Goal: Task Accomplishment & Management: Complete application form

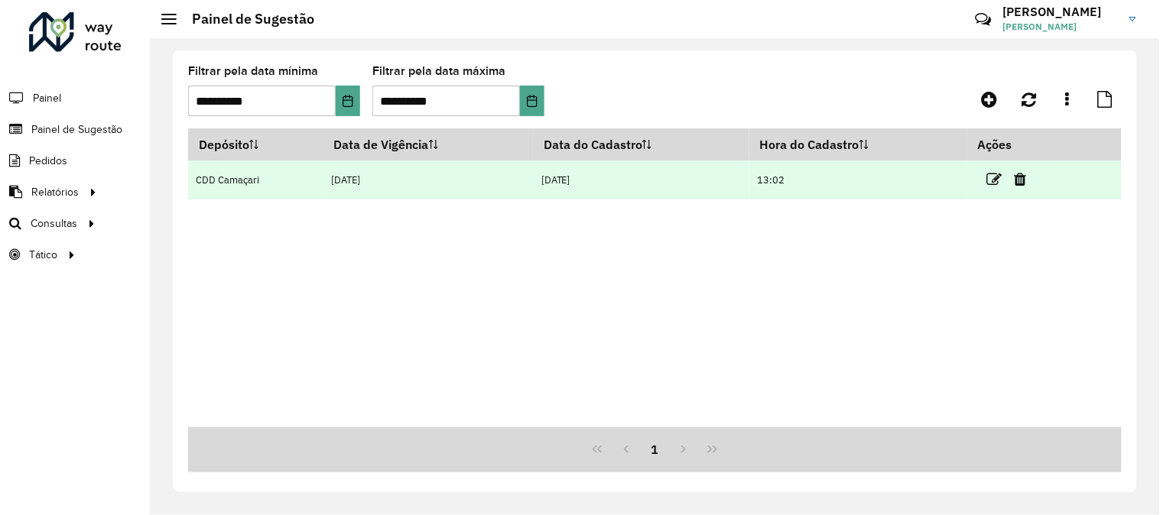
click at [997, 189] on link at bounding box center [994, 179] width 15 height 21
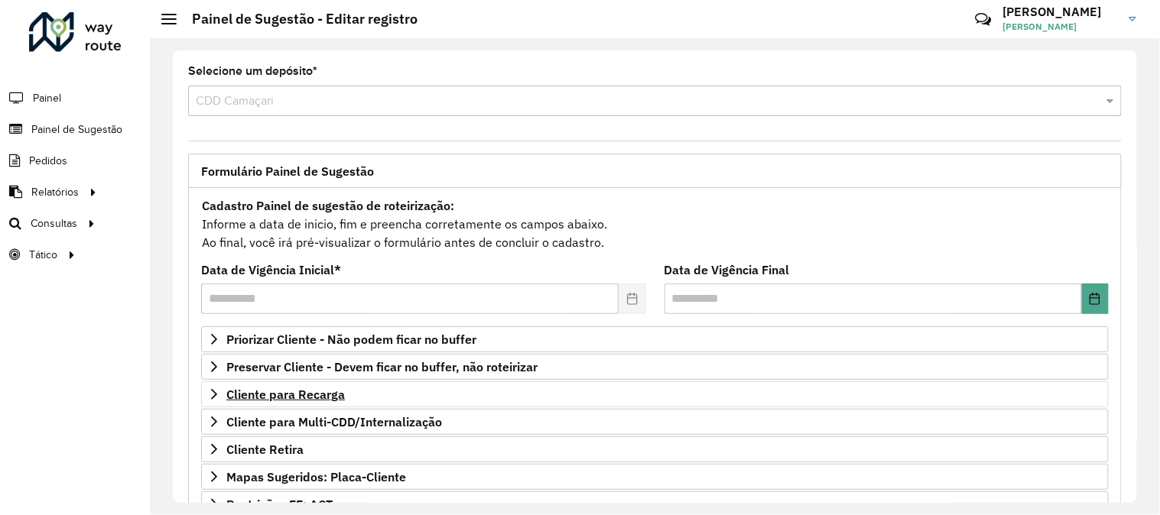
scroll to position [249, 0]
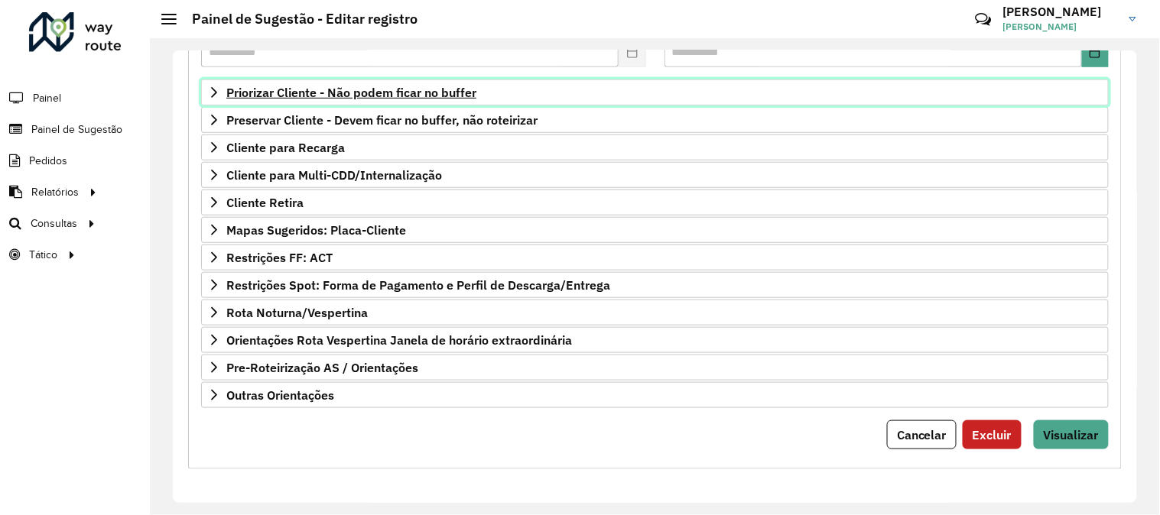
click at [385, 88] on span "Priorizar Cliente - Não podem ficar no buffer" at bounding box center [351, 92] width 250 height 12
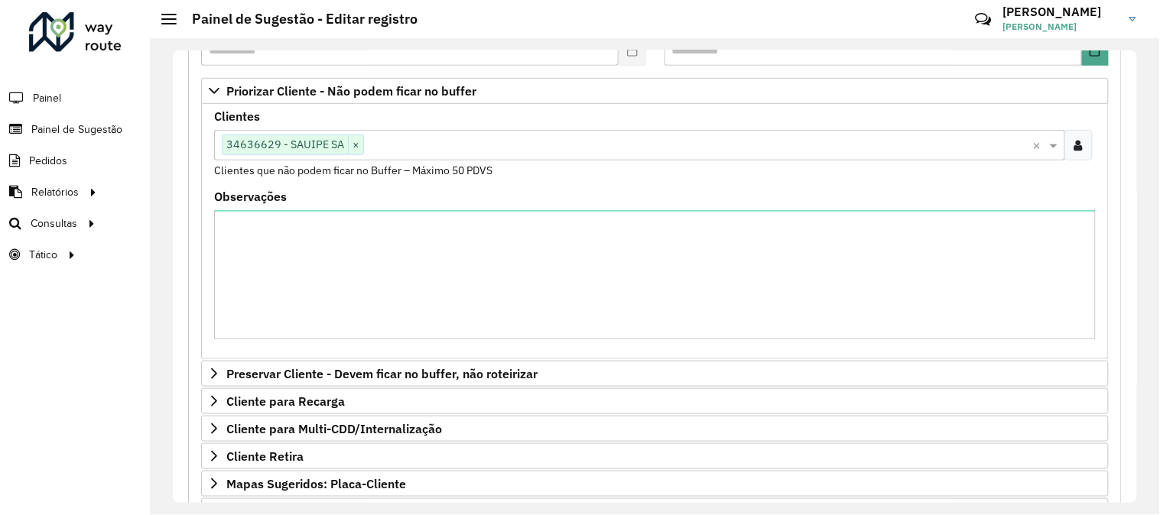
click at [408, 150] on input "text" at bounding box center [698, 146] width 669 height 18
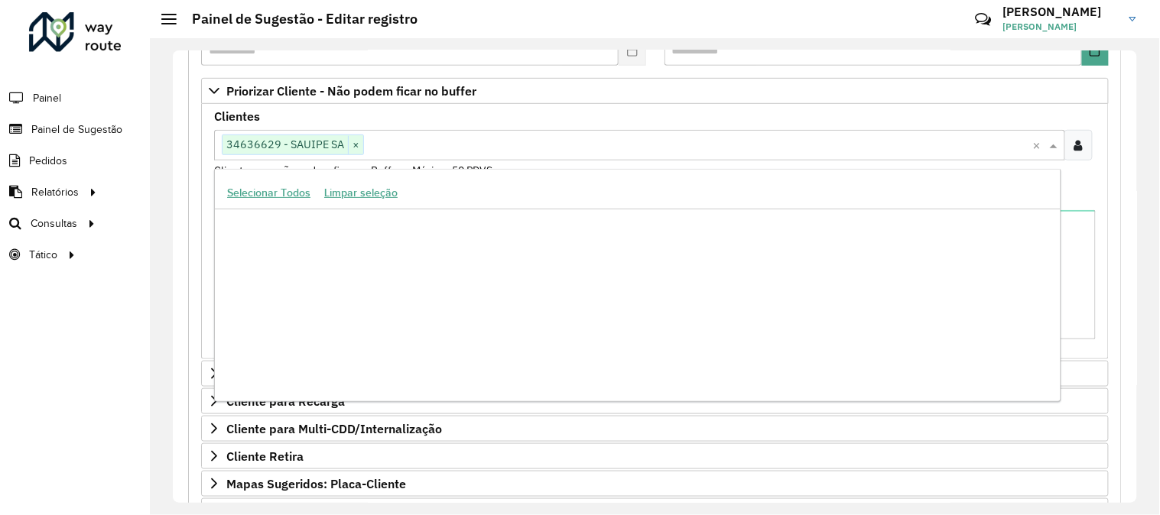
scroll to position [161293, 0]
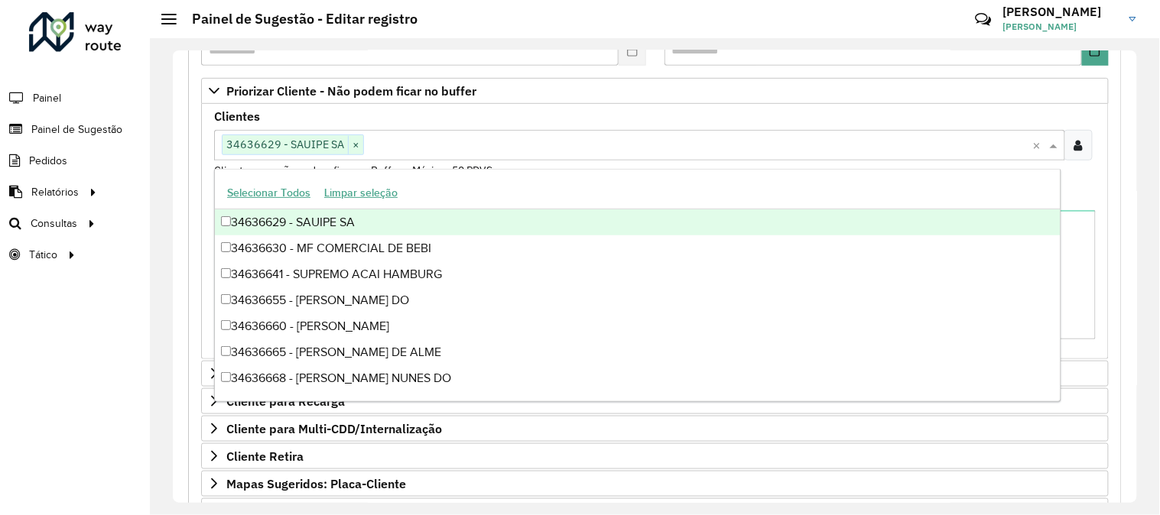
paste input "*****"
type input "*****"
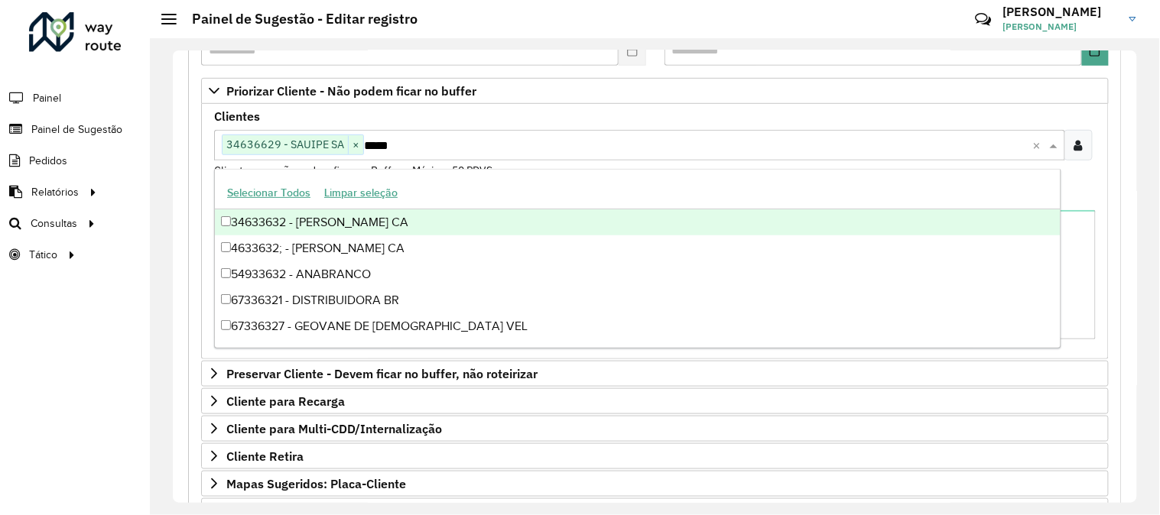
click at [281, 228] on div "34633632 - [PERSON_NAME] CA" at bounding box center [638, 223] width 846 height 26
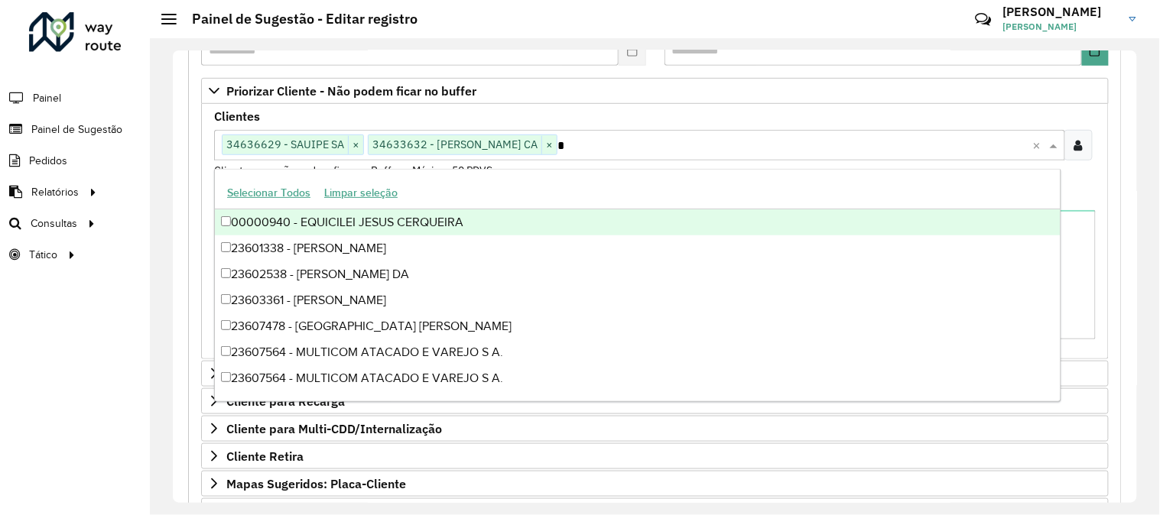
paste input "****"
type input "*****"
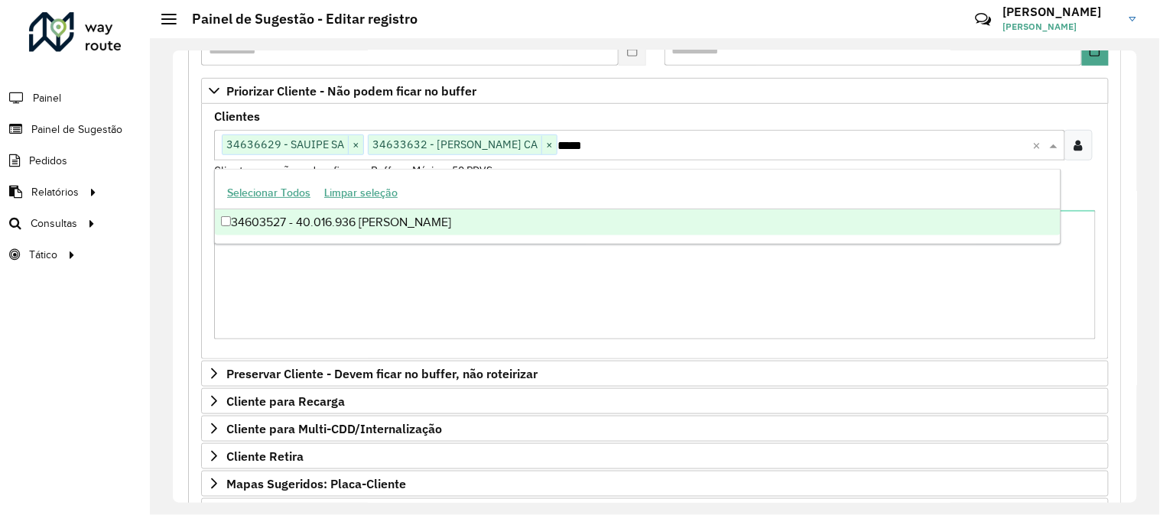
click at [299, 228] on div "34603527 - 40.016.936 [PERSON_NAME]" at bounding box center [638, 223] width 846 height 26
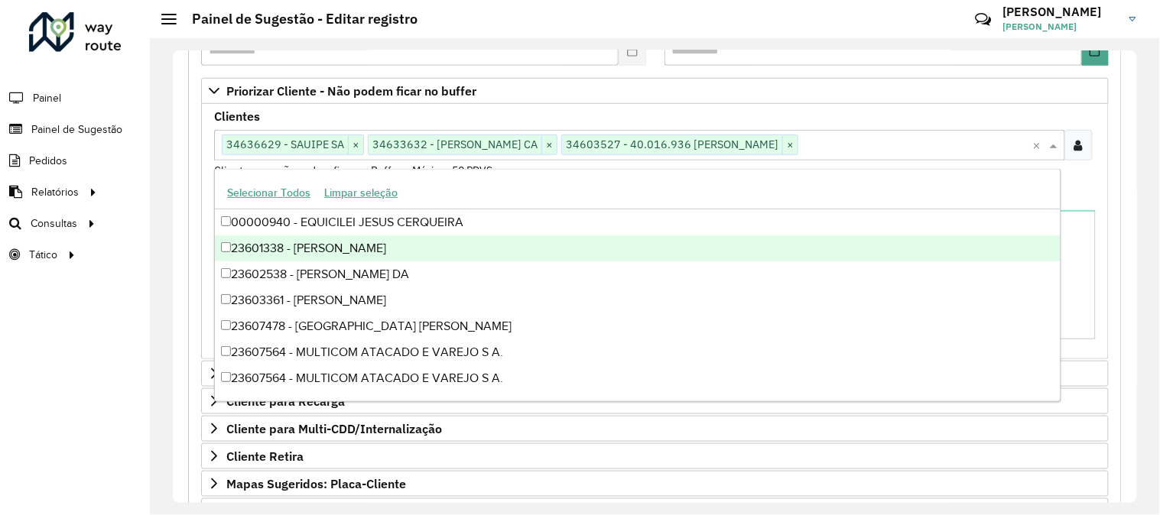
click at [1103, 184] on div "Clientes Clique no botão para buscar clientes 34636629 - SAUIPE SA × 34633632 -…" at bounding box center [655, 231] width 908 height 255
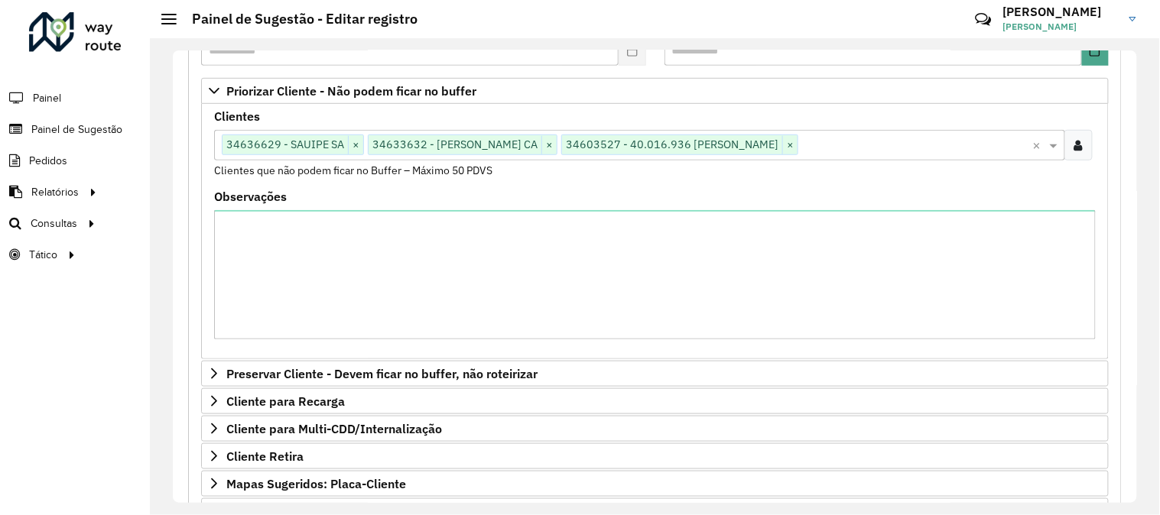
scroll to position [505, 0]
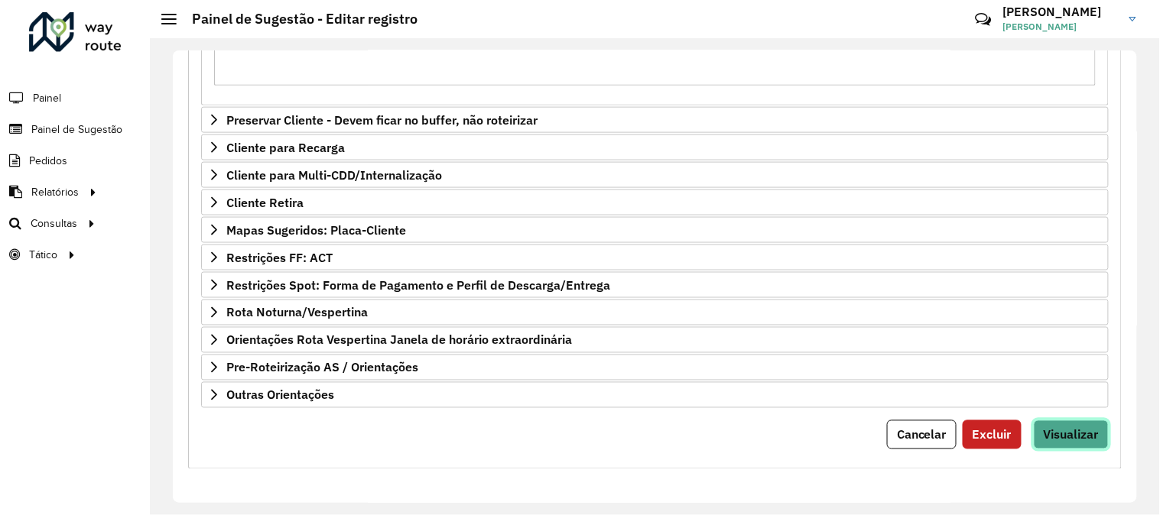
click at [1091, 431] on span "Visualizar" at bounding box center [1071, 435] width 55 height 15
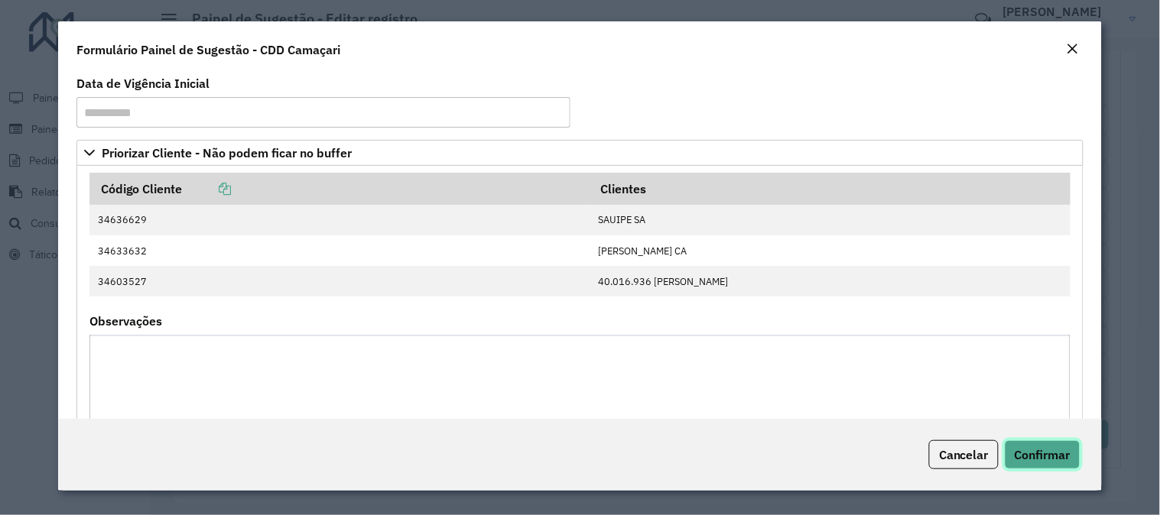
click at [1046, 455] on span "Confirmar" at bounding box center [1043, 454] width 56 height 15
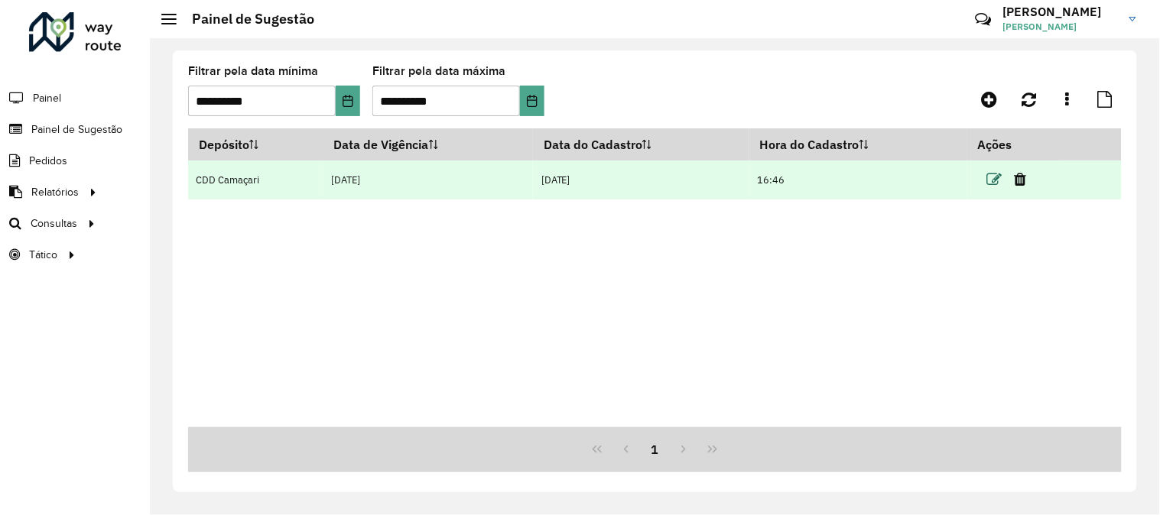
click at [998, 182] on icon at bounding box center [994, 179] width 15 height 15
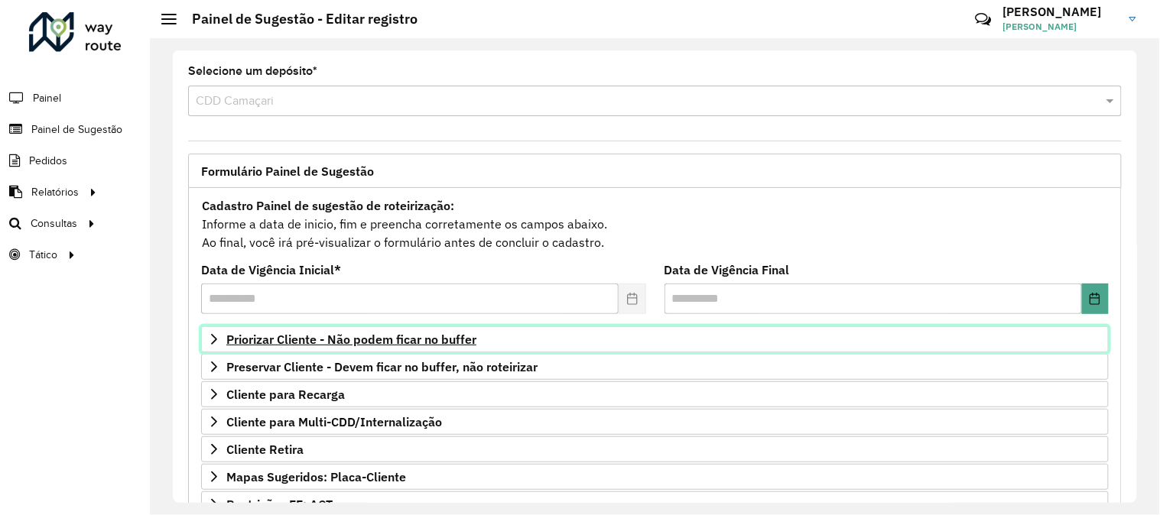
click at [462, 340] on span "Priorizar Cliente - Não podem ficar no buffer" at bounding box center [351, 339] width 250 height 12
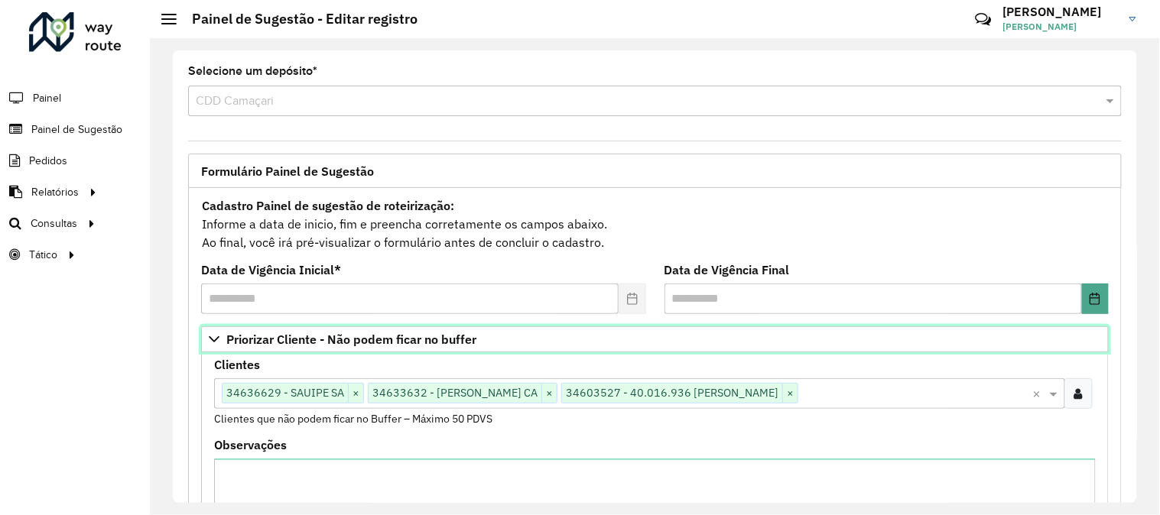
scroll to position [85, 0]
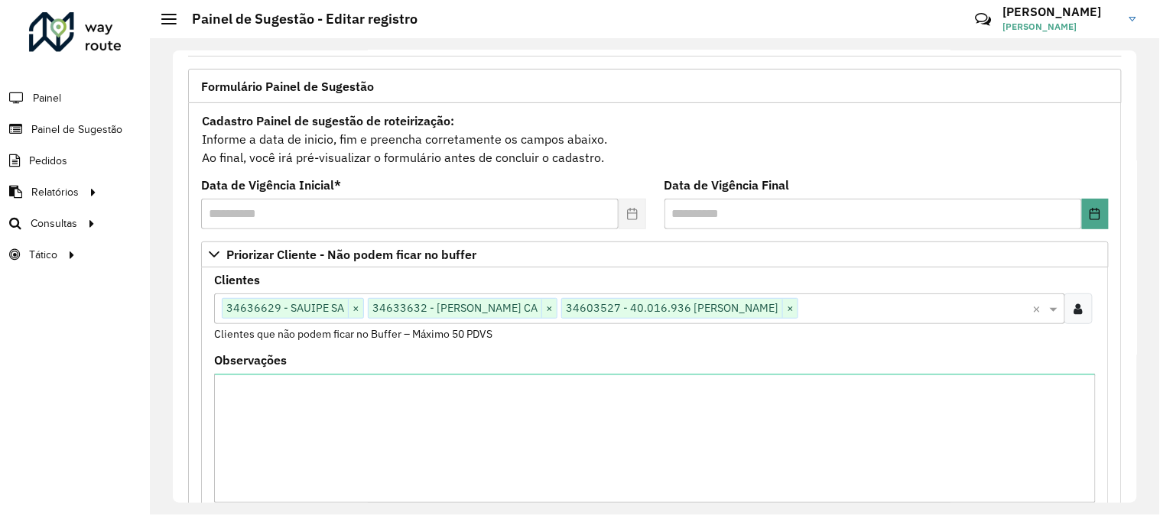
click at [1069, 314] on div at bounding box center [1079, 309] width 28 height 31
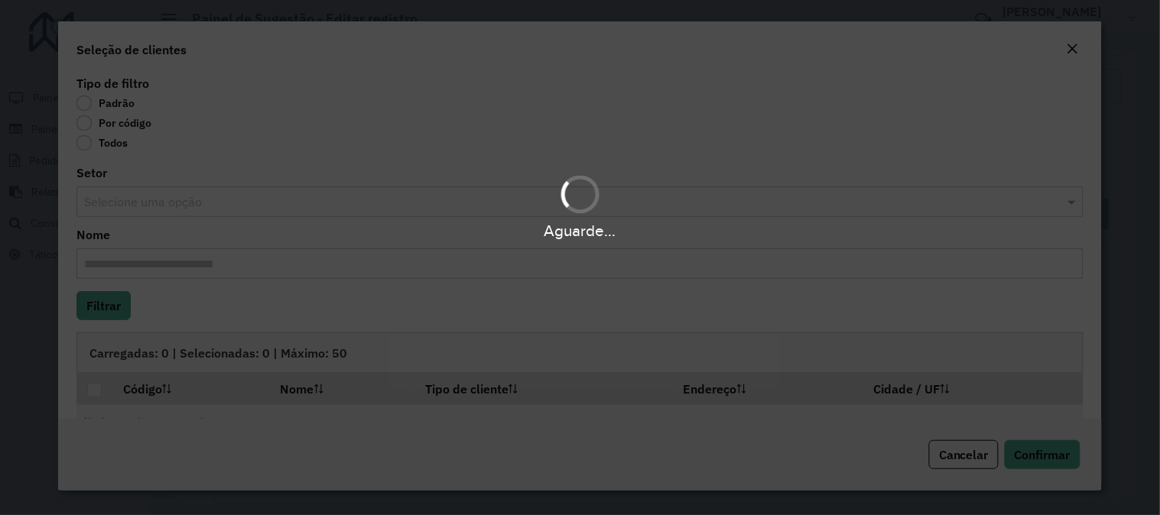
click at [89, 128] on div "Aguarde..." at bounding box center [580, 257] width 1160 height 515
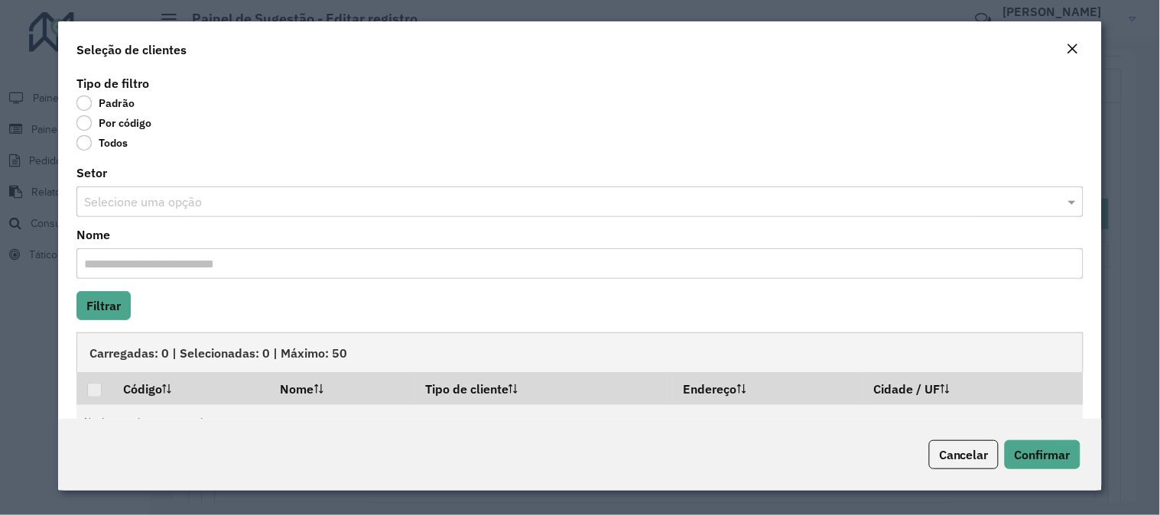
click at [89, 128] on label "Por código" at bounding box center [113, 122] width 75 height 15
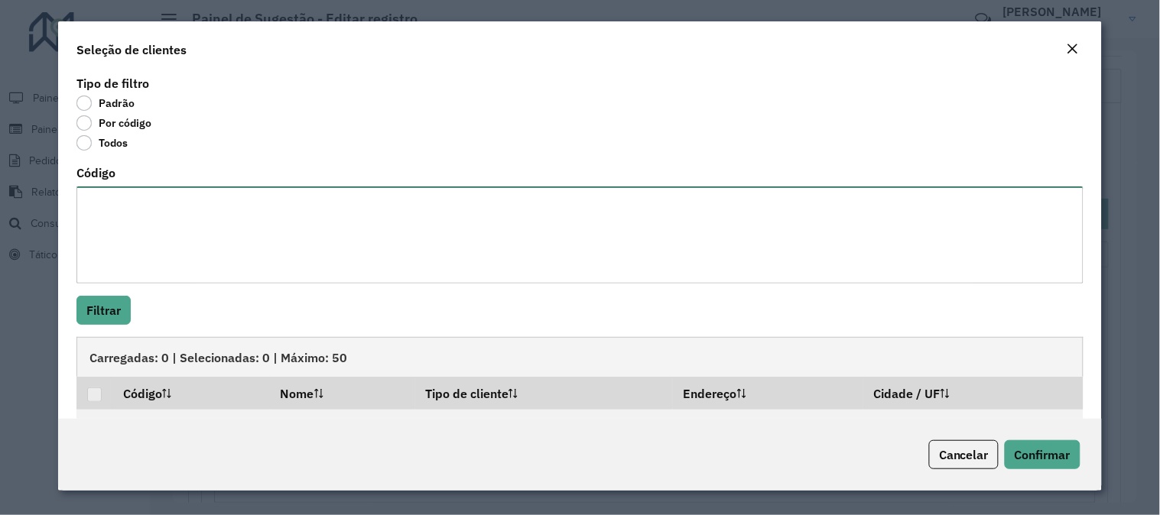
click at [139, 238] on textarea "Código" at bounding box center [579, 235] width 1007 height 97
paste textarea "******** ******** ******** ******** ******** ******** ******** ******** *******…"
type textarea "******** ******** ******** ******** ******** ******** ******** ******** *******…"
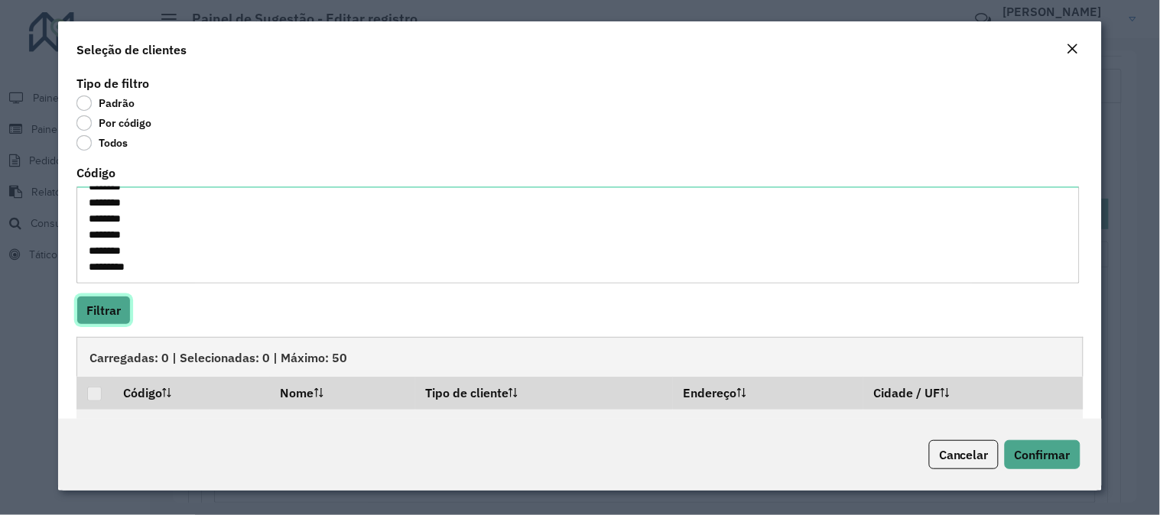
click at [106, 307] on button "Filtrar" at bounding box center [103, 310] width 54 height 29
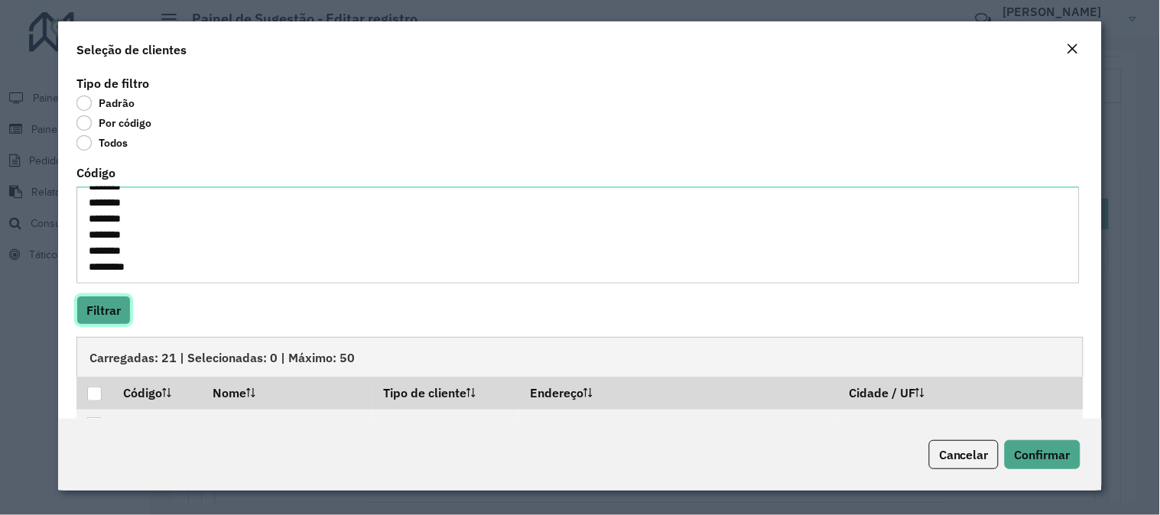
scroll to position [85, 0]
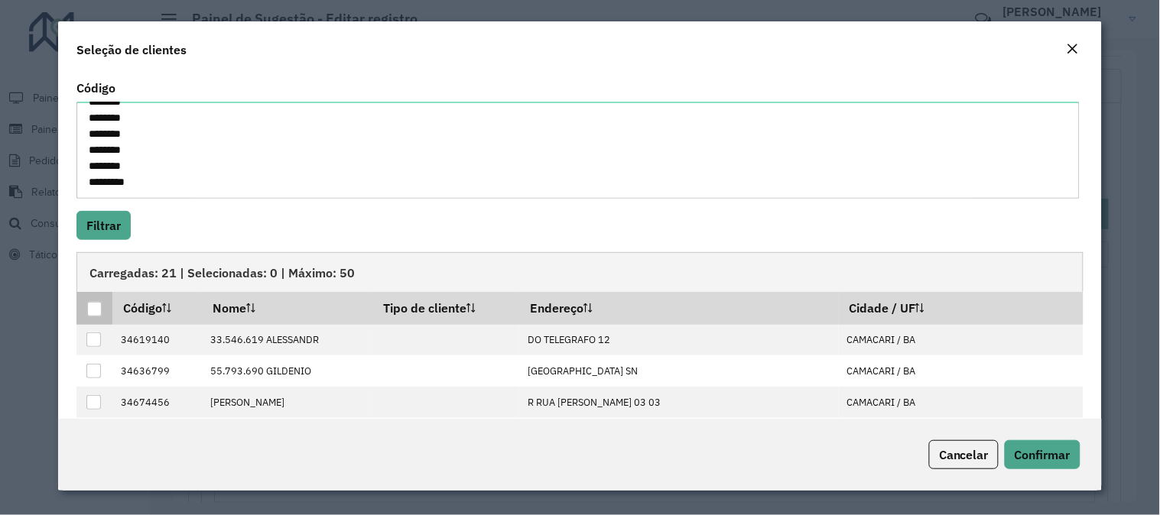
click at [89, 307] on div at bounding box center [94, 309] width 15 height 15
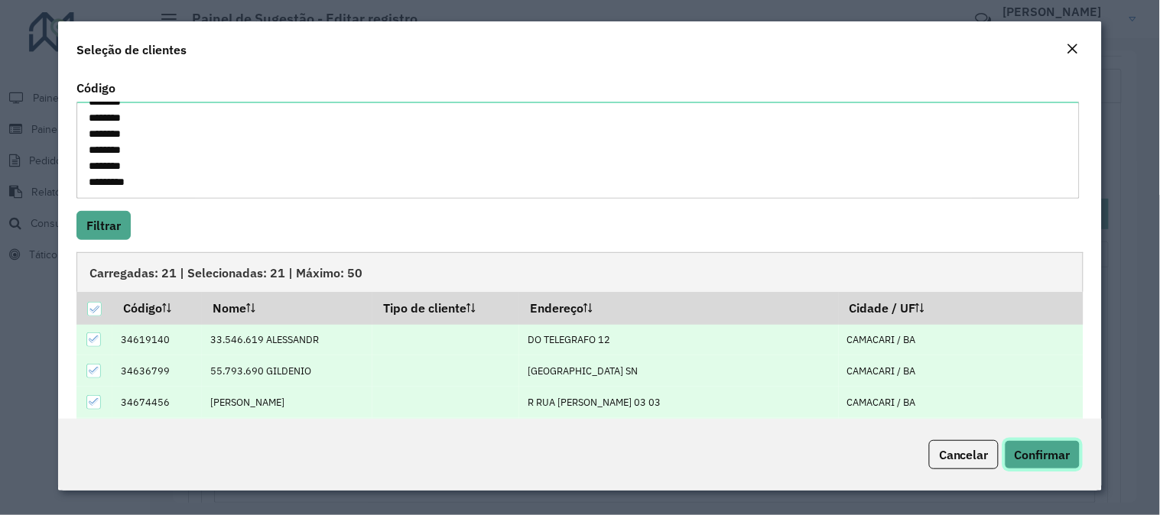
click at [1043, 450] on span "Confirmar" at bounding box center [1043, 454] width 56 height 15
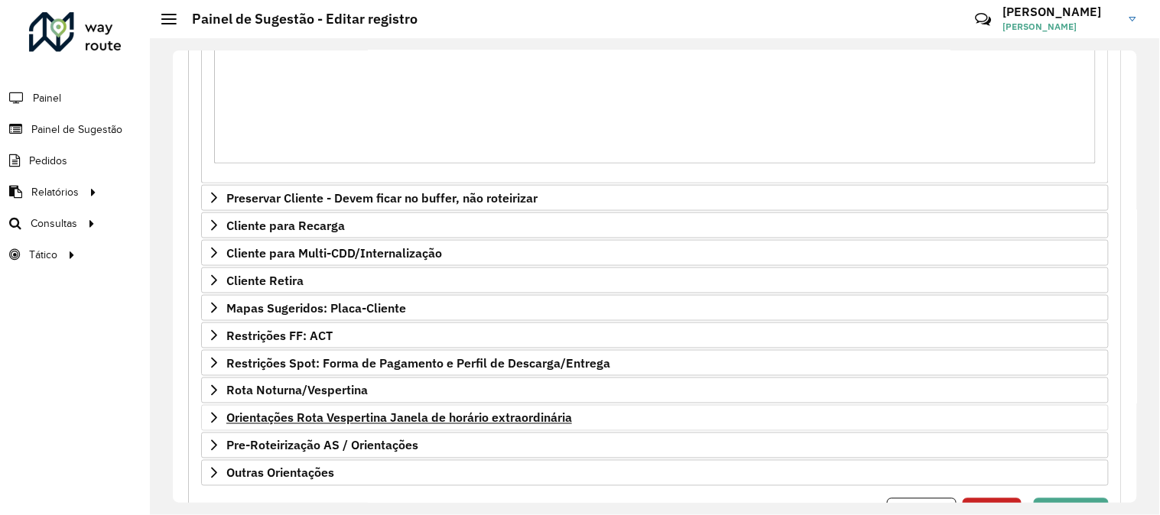
scroll to position [505, 0]
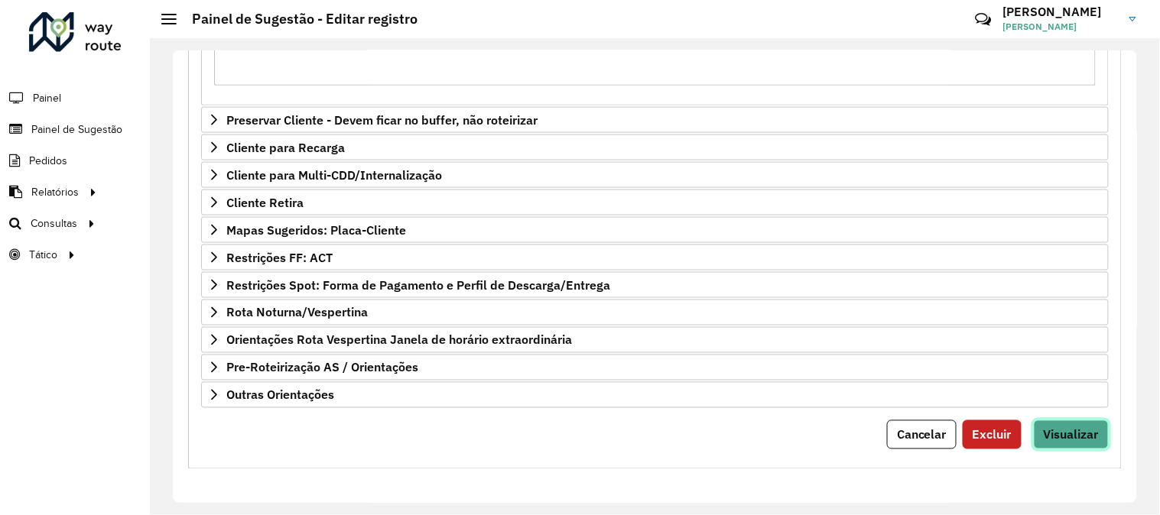
click at [1044, 442] on span "Visualizar" at bounding box center [1071, 435] width 55 height 15
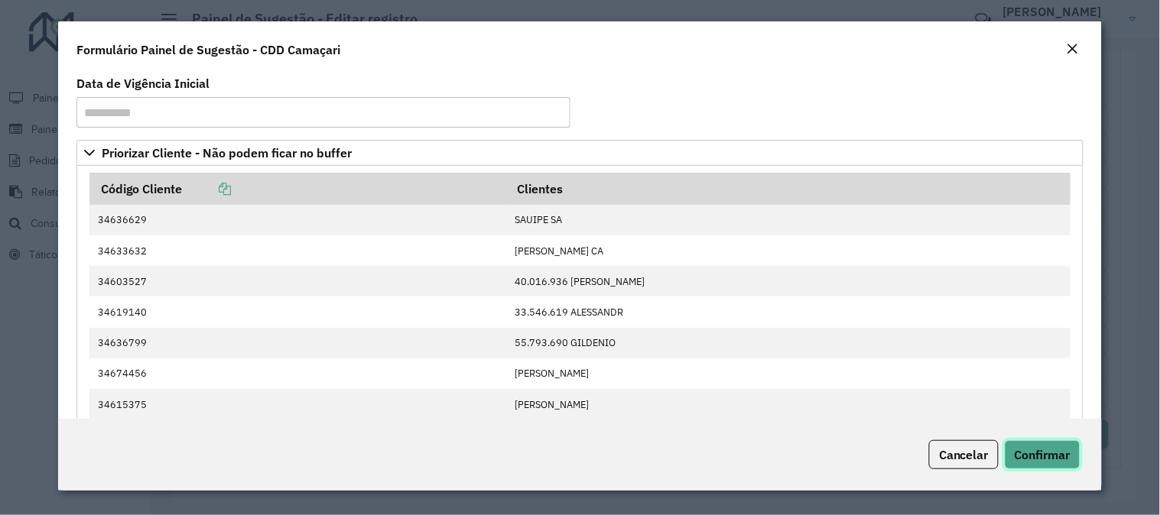
click at [1050, 457] on span "Confirmar" at bounding box center [1043, 454] width 56 height 15
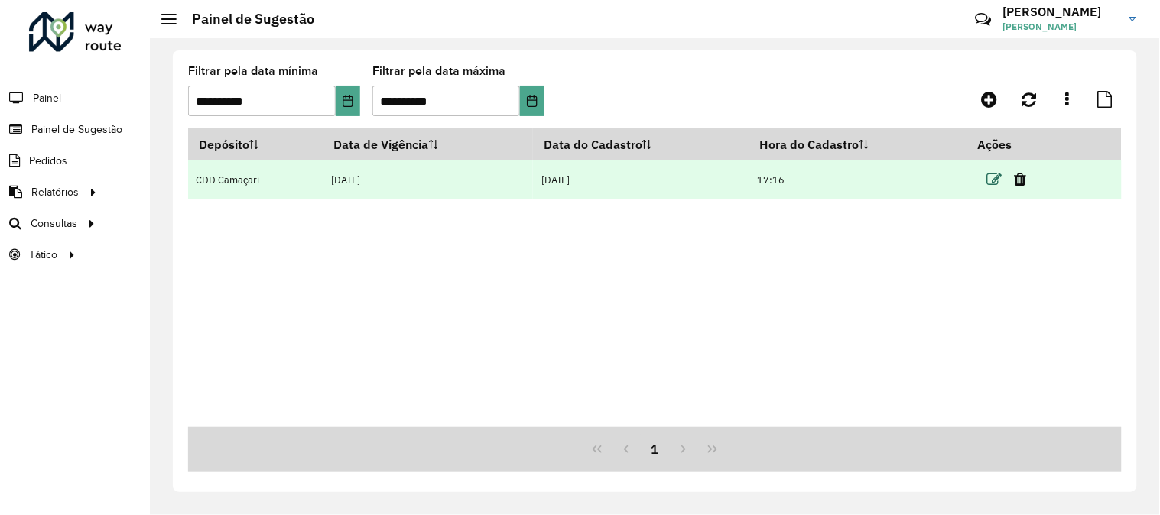
click at [997, 182] on icon at bounding box center [994, 179] width 15 height 15
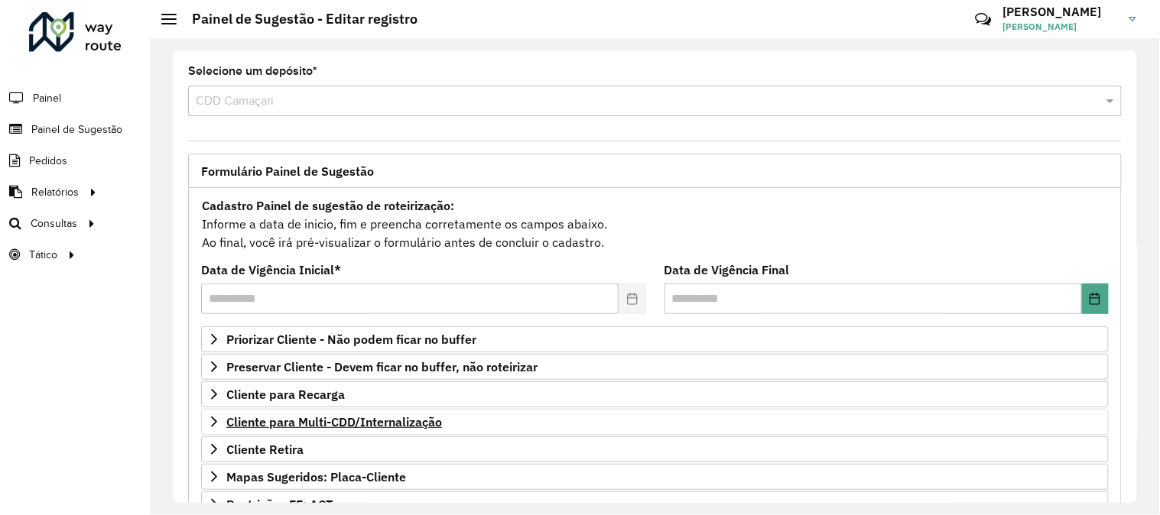
scroll to position [249, 0]
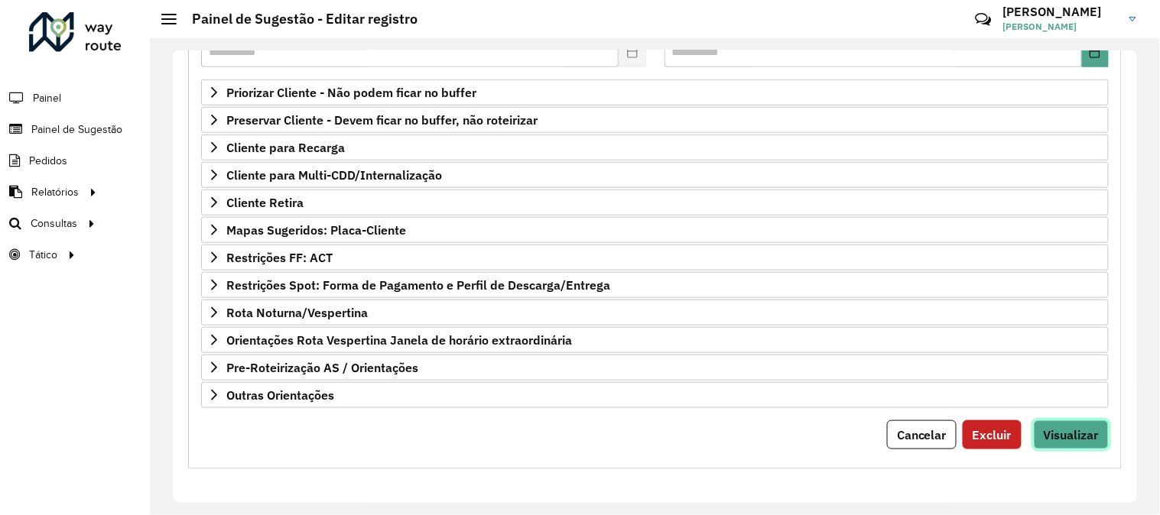
click at [1063, 428] on span "Visualizar" at bounding box center [1071, 435] width 55 height 15
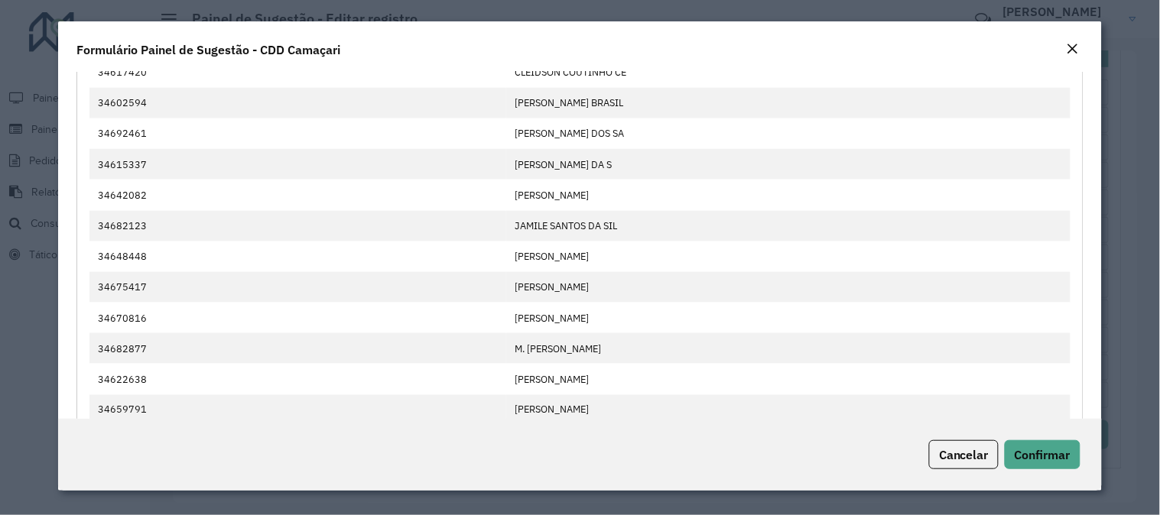
scroll to position [732, 0]
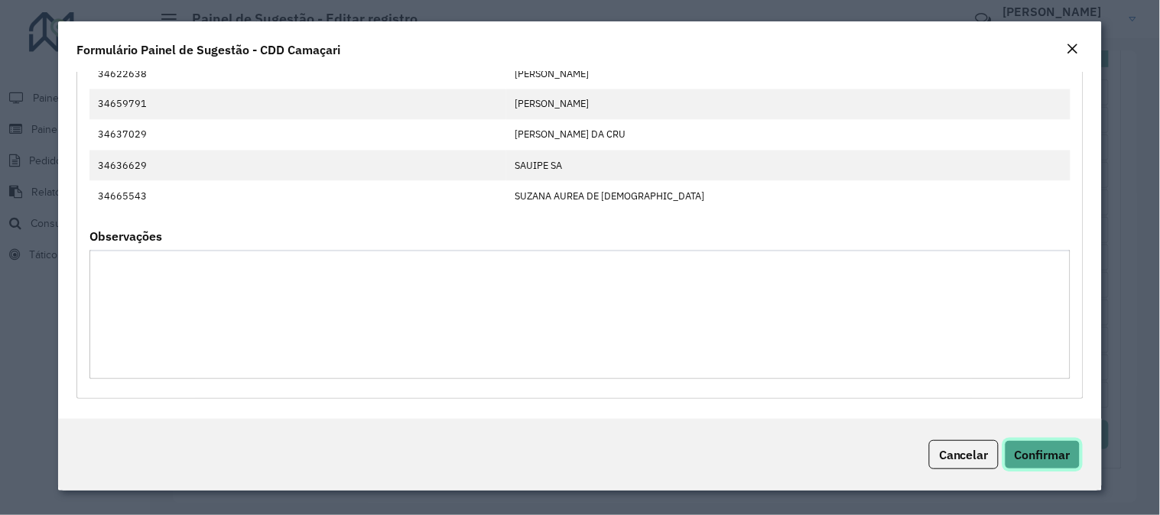
click at [1061, 457] on span "Confirmar" at bounding box center [1043, 454] width 56 height 15
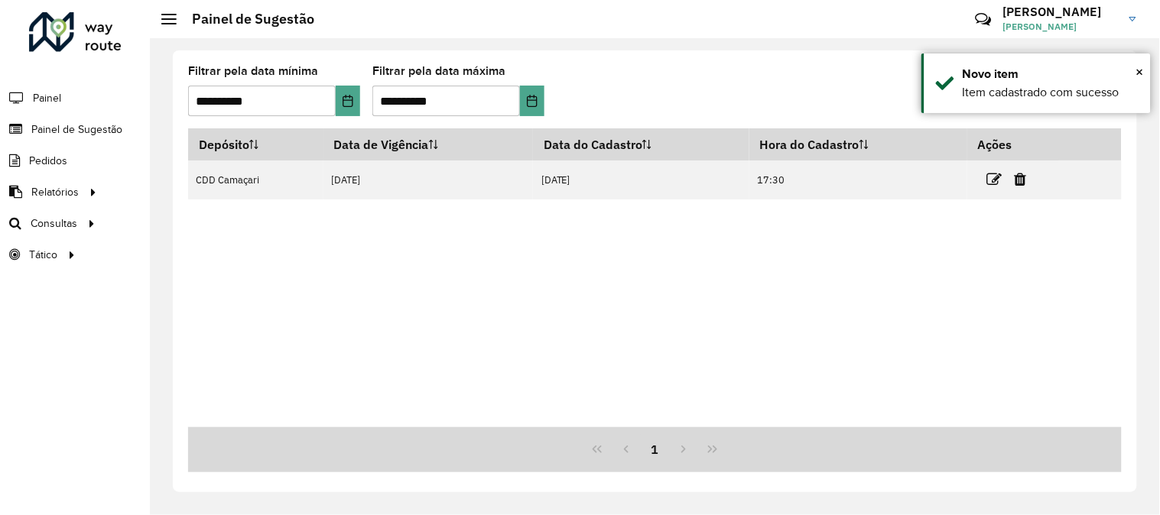
click at [993, 180] on icon at bounding box center [994, 179] width 15 height 15
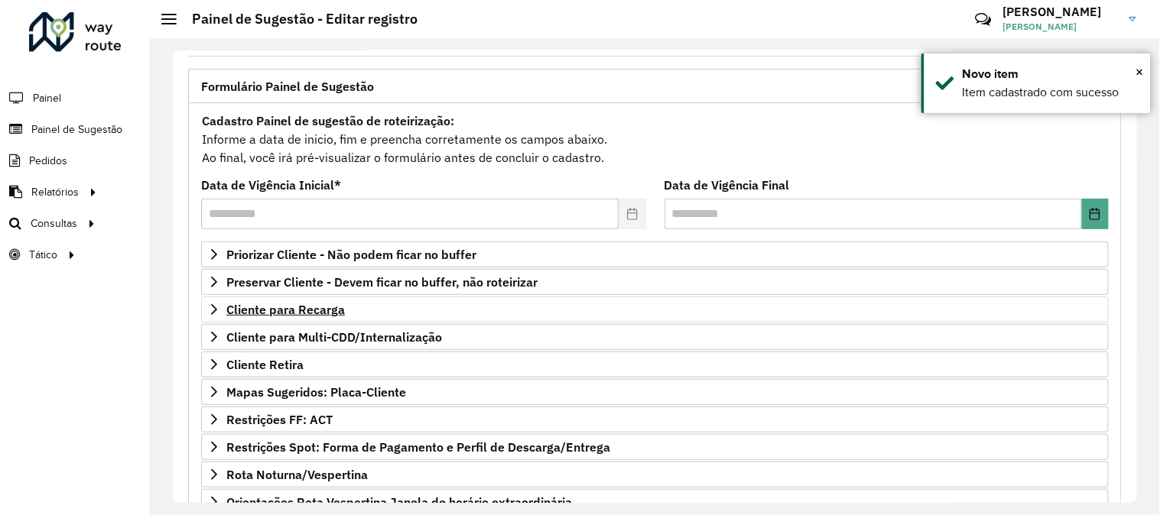
scroll to position [170, 0]
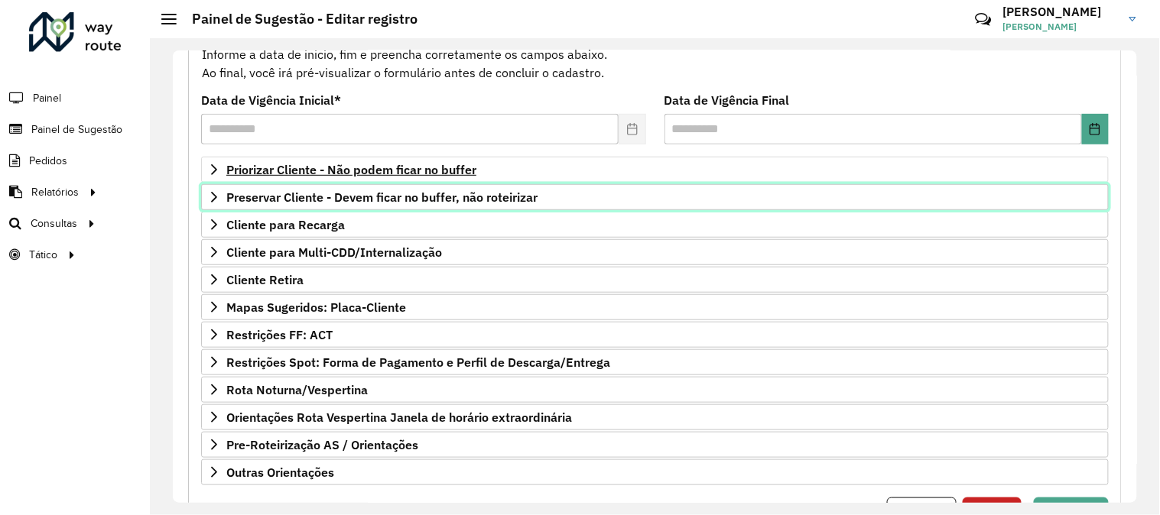
click at [444, 209] on link "Preservar Cliente - Devem ficar no buffer, não roteirizar" at bounding box center [655, 197] width 908 height 26
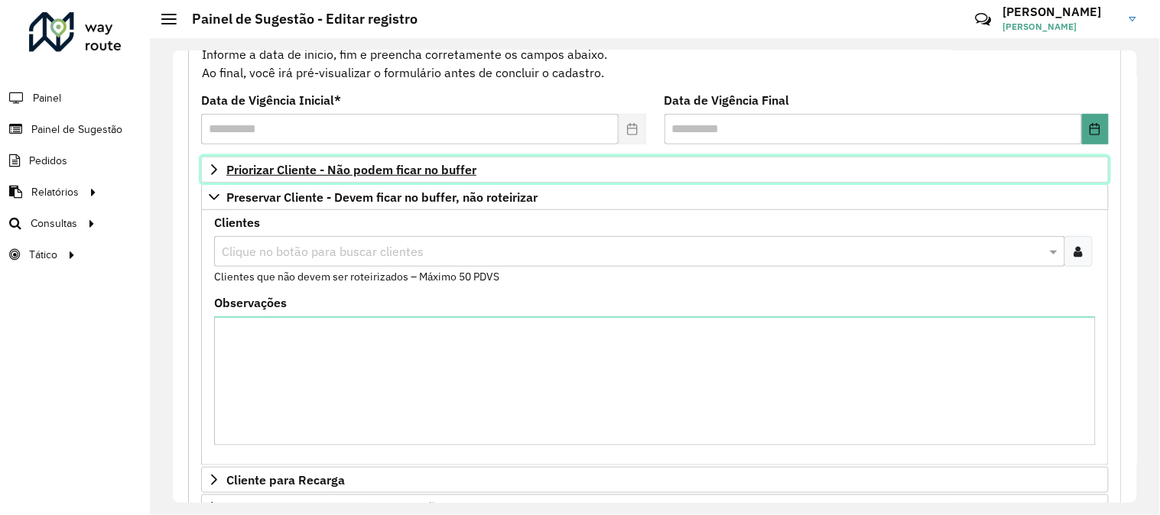
click at [404, 169] on span "Priorizar Cliente - Não podem ficar no buffer" at bounding box center [351, 170] width 250 height 12
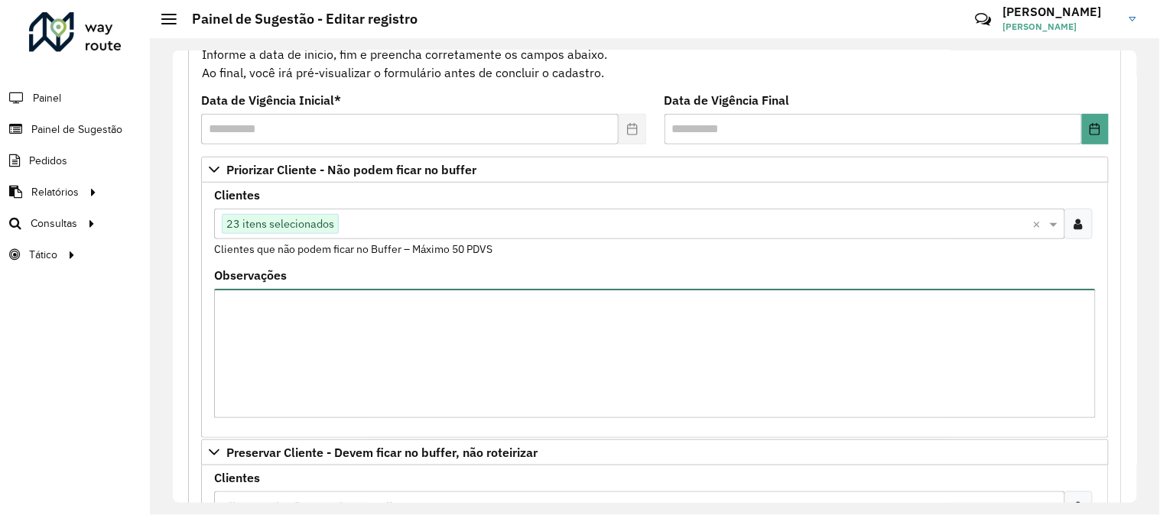
click at [415, 348] on textarea "Observações" at bounding box center [655, 353] width 882 height 129
paste textarea "**********"
drag, startPoint x: 419, startPoint y: 324, endPoint x: 216, endPoint y: 322, distance: 203.4
click at [216, 322] on textarea "**********" at bounding box center [655, 353] width 882 height 129
drag, startPoint x: 419, startPoint y: 306, endPoint x: 204, endPoint y: 302, distance: 214.9
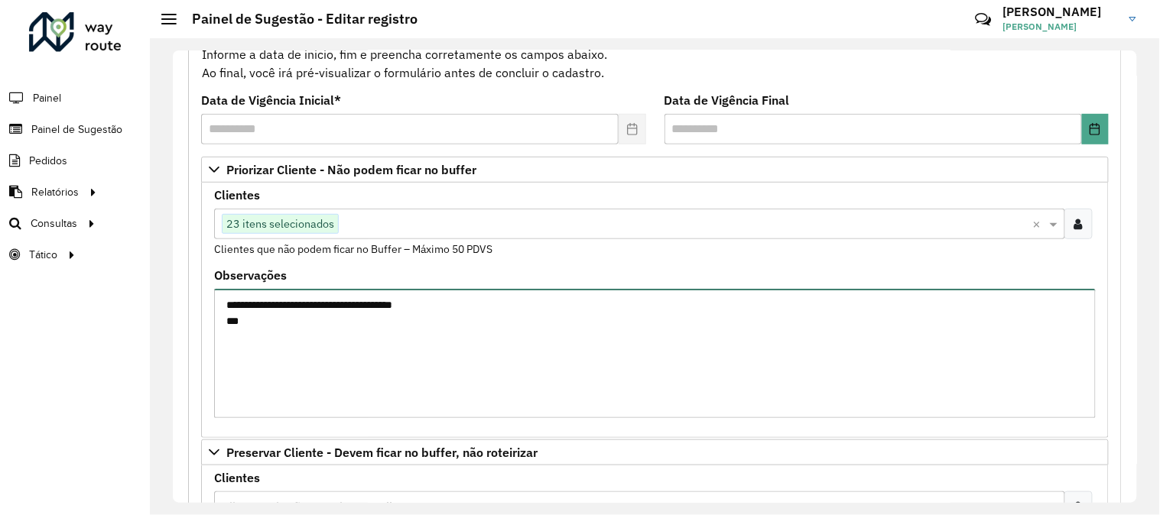
click at [205, 302] on formly-field "**********" at bounding box center [655, 350] width 900 height 161
drag, startPoint x: 251, startPoint y: 327, endPoint x: 229, endPoint y: 319, distance: 23.0
click at [229, 319] on textarea "***** ***" at bounding box center [655, 353] width 882 height 129
paste textarea "*"
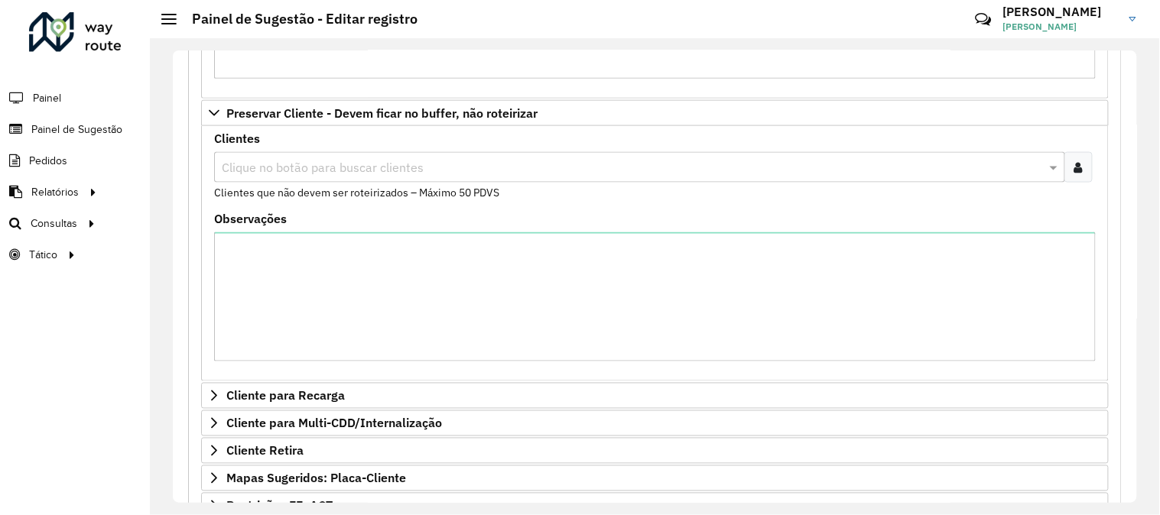
scroll to position [761, 0]
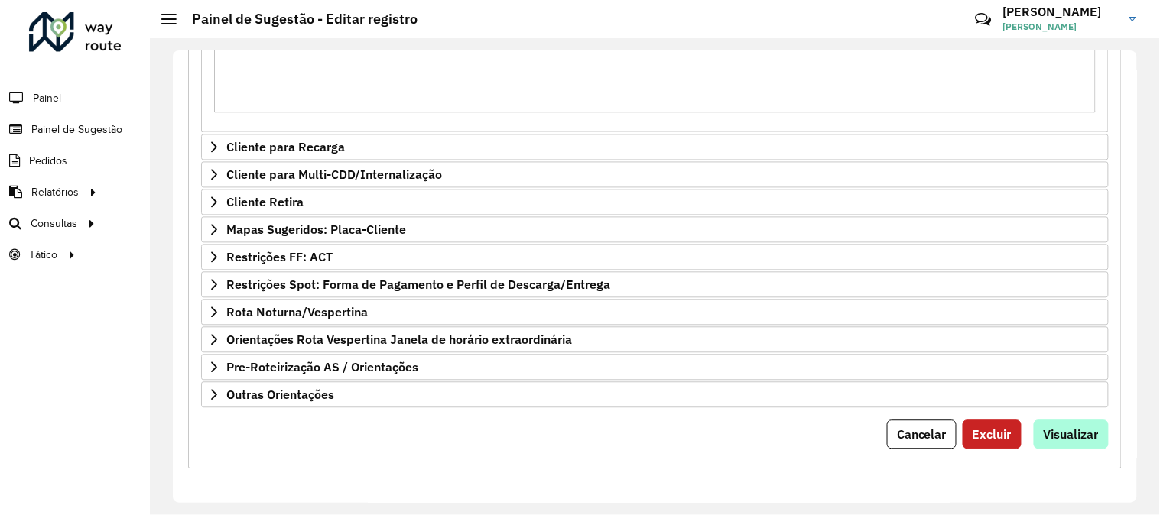
type textarea "**********"
click at [1058, 437] on span "Visualizar" at bounding box center [1071, 435] width 55 height 15
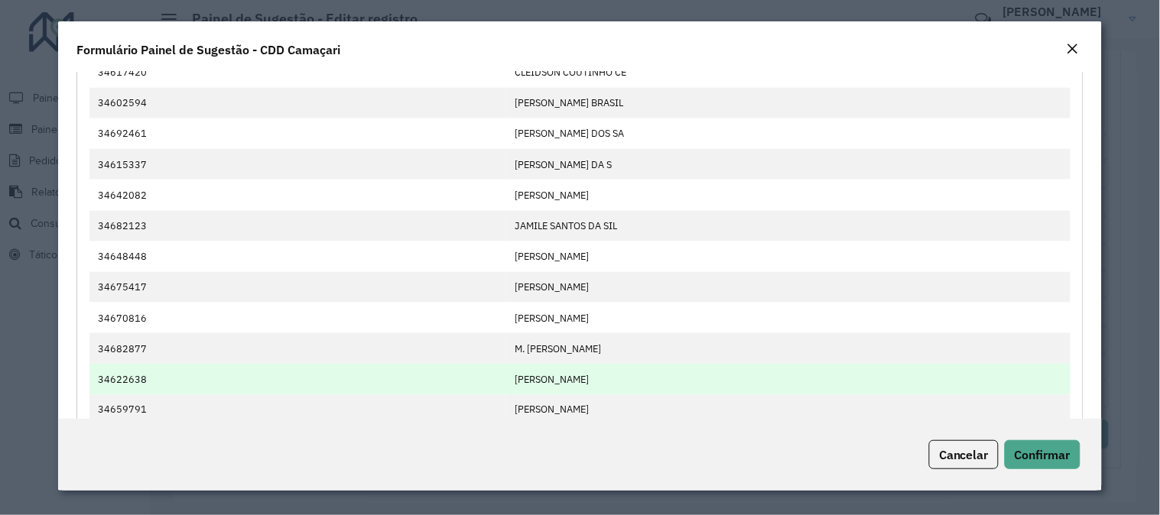
scroll to position [732, 0]
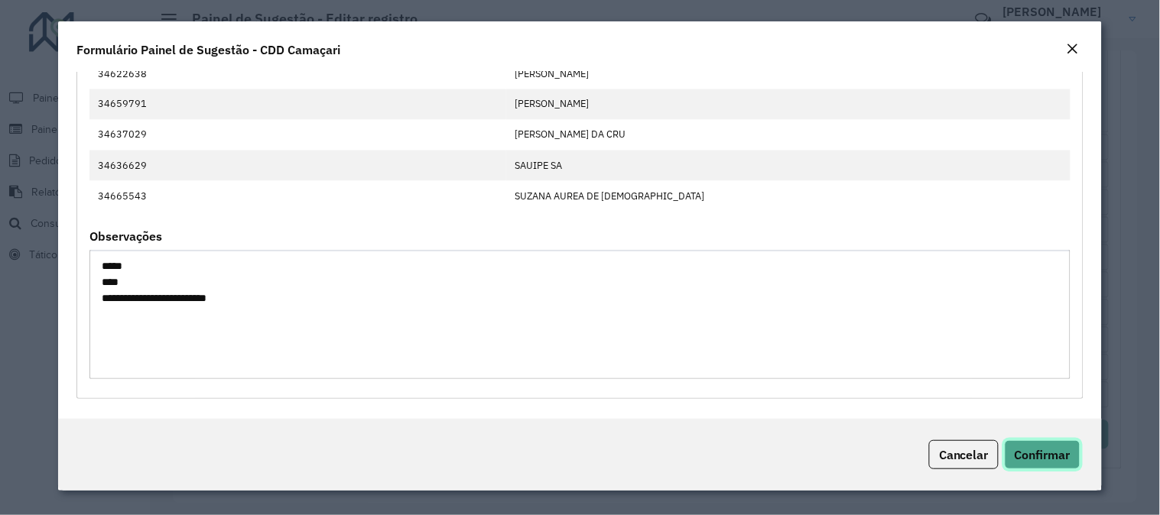
click at [1034, 444] on button "Confirmar" at bounding box center [1043, 455] width 76 height 29
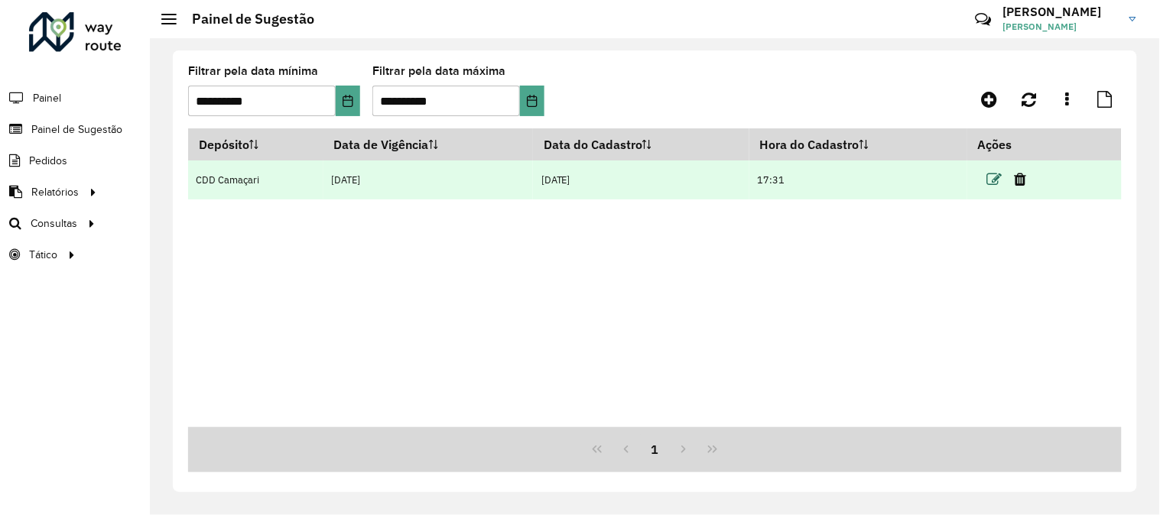
click at [997, 173] on icon at bounding box center [994, 179] width 15 height 15
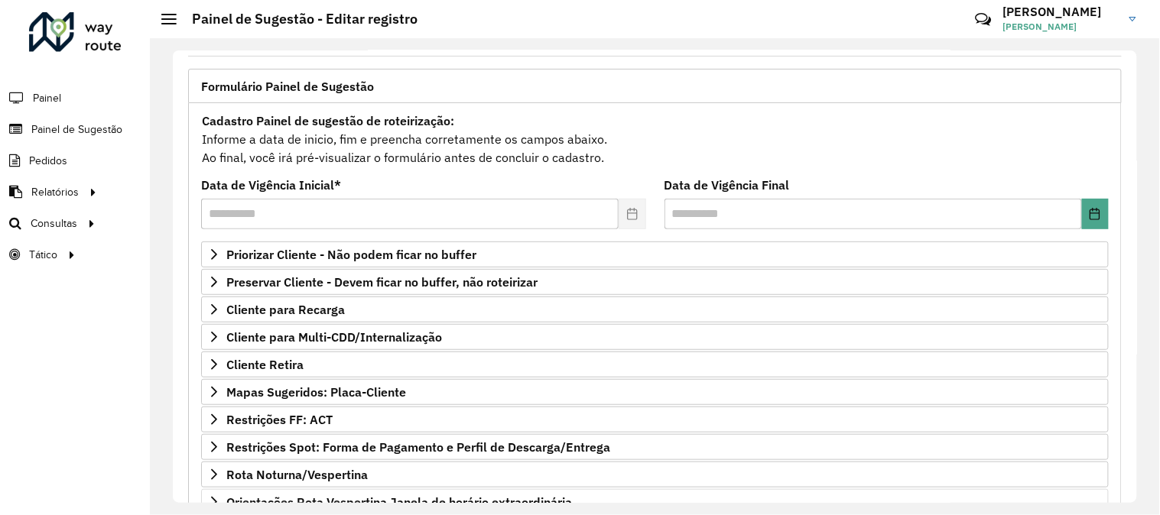
scroll to position [249, 0]
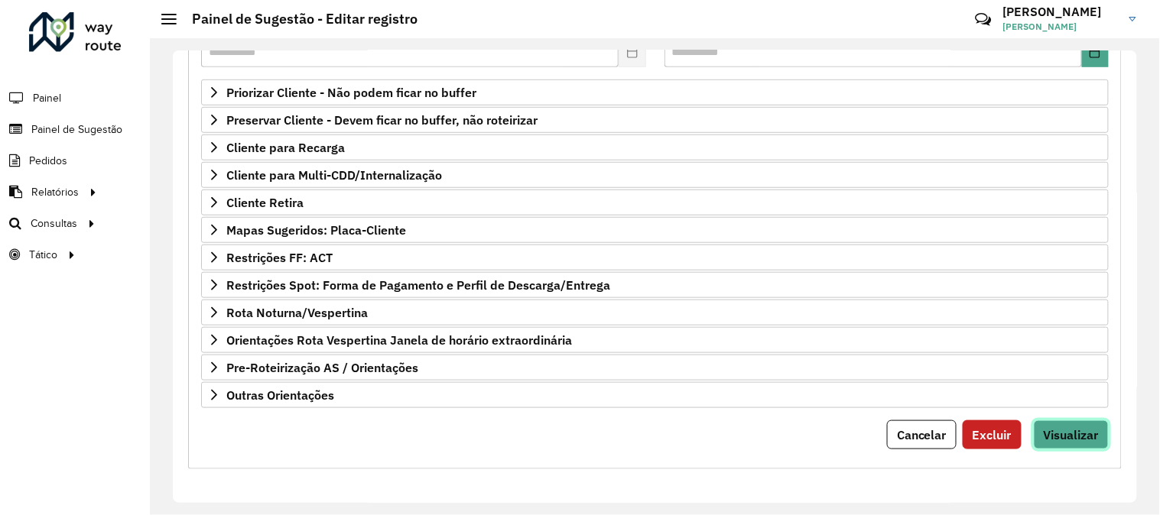
click at [1061, 428] on span "Visualizar" at bounding box center [1071, 435] width 55 height 15
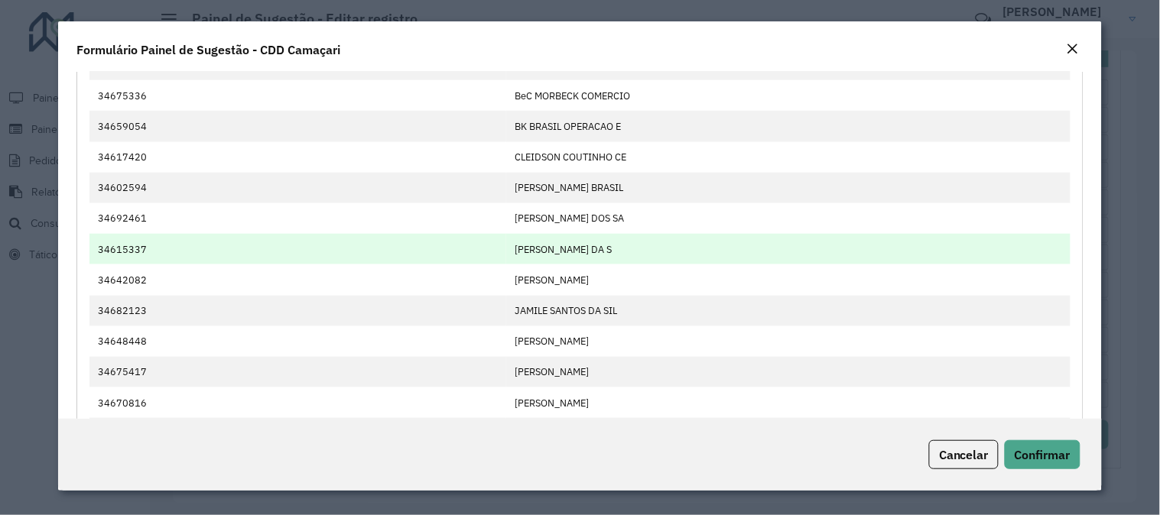
scroll to position [732, 0]
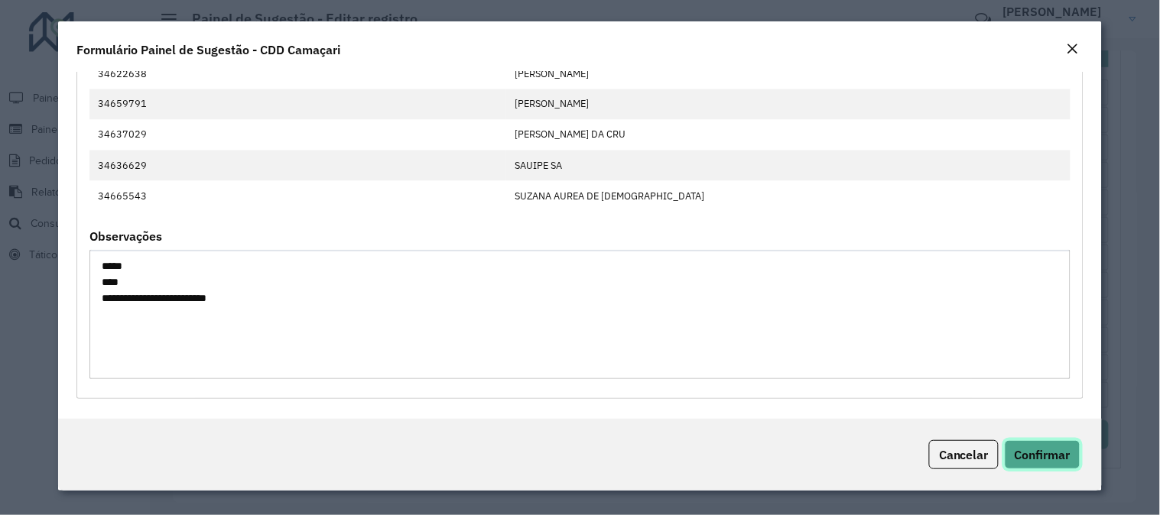
click at [1045, 441] on button "Confirmar" at bounding box center [1043, 455] width 76 height 29
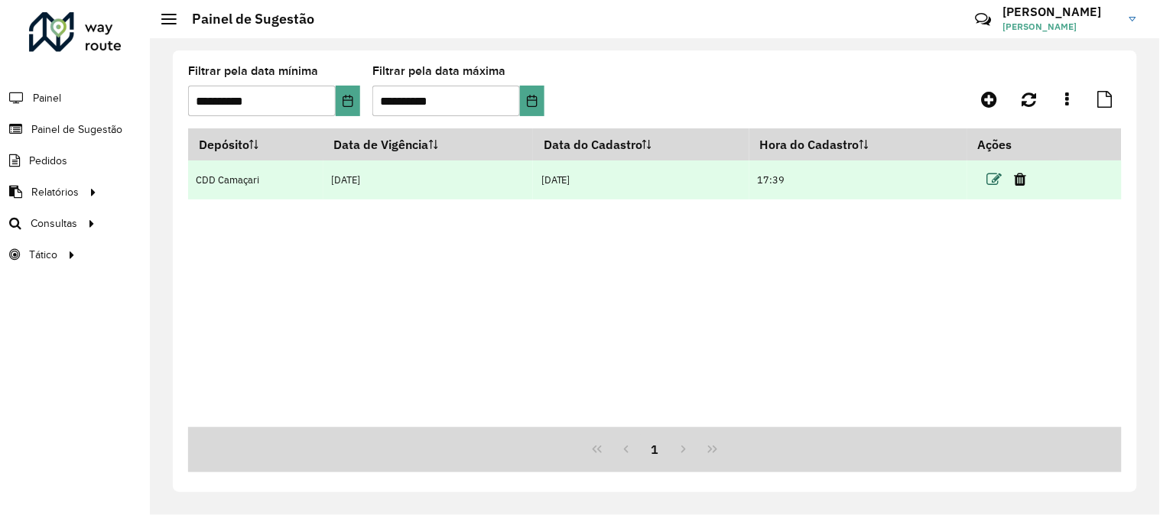
click at [999, 177] on icon at bounding box center [994, 179] width 15 height 15
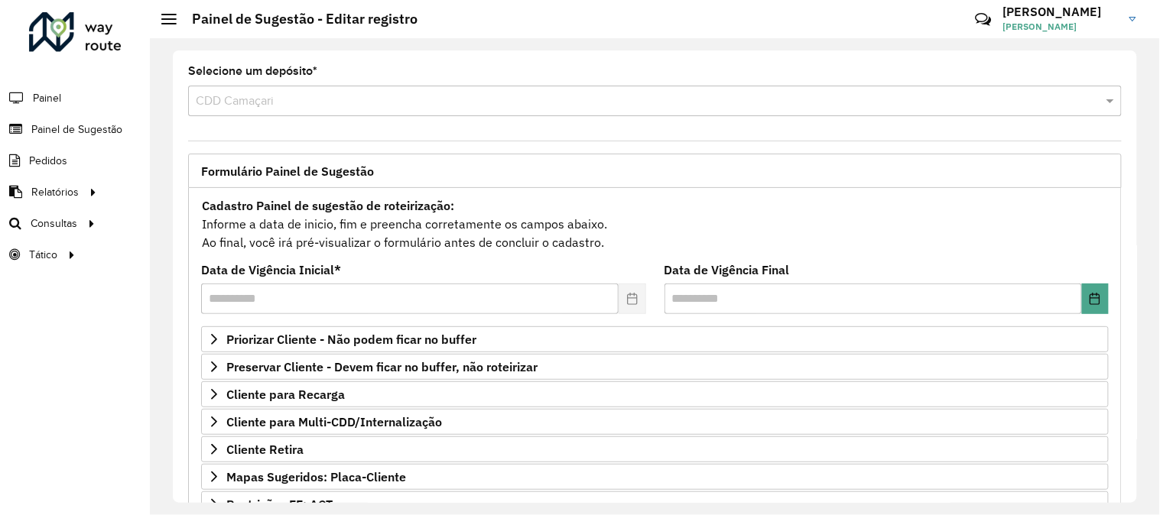
scroll to position [249, 0]
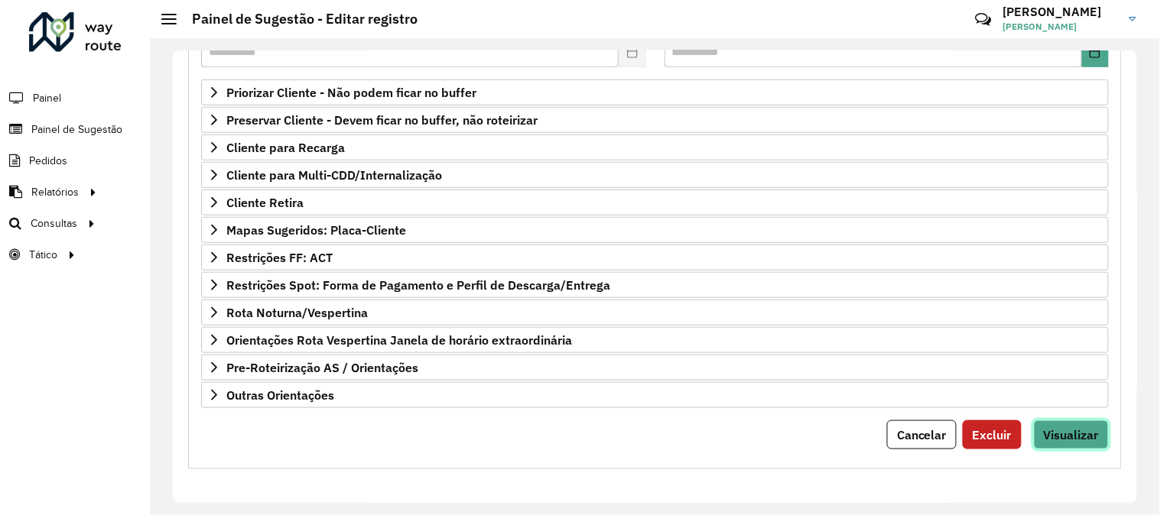
click at [1052, 422] on button "Visualizar" at bounding box center [1071, 435] width 75 height 29
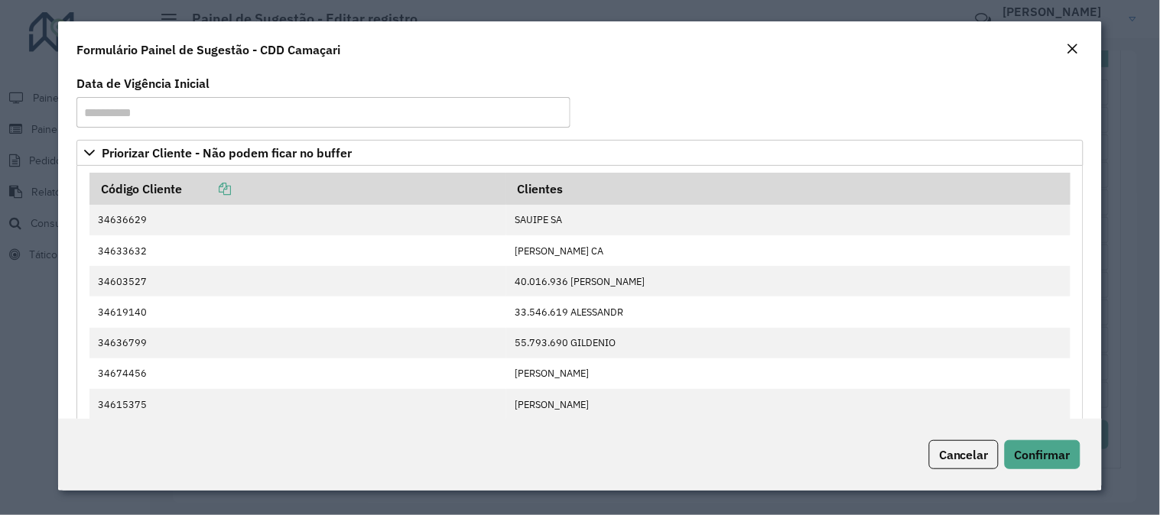
click at [1082, 44] on button "Close" at bounding box center [1072, 50] width 21 height 20
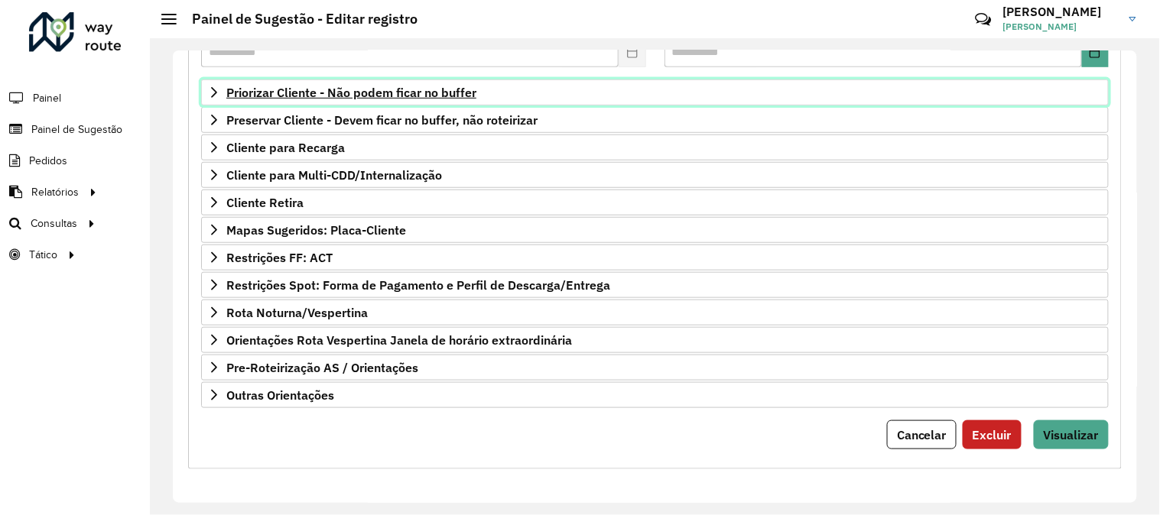
click at [339, 93] on span "Priorizar Cliente - Não podem ficar no buffer" at bounding box center [351, 92] width 250 height 12
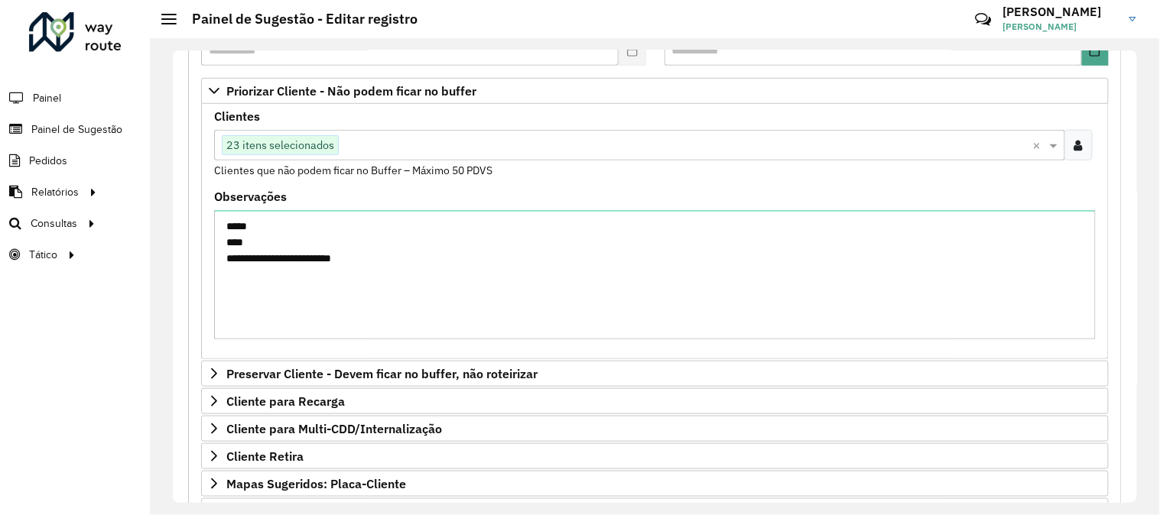
click at [476, 139] on input "text" at bounding box center [686, 146] width 694 height 18
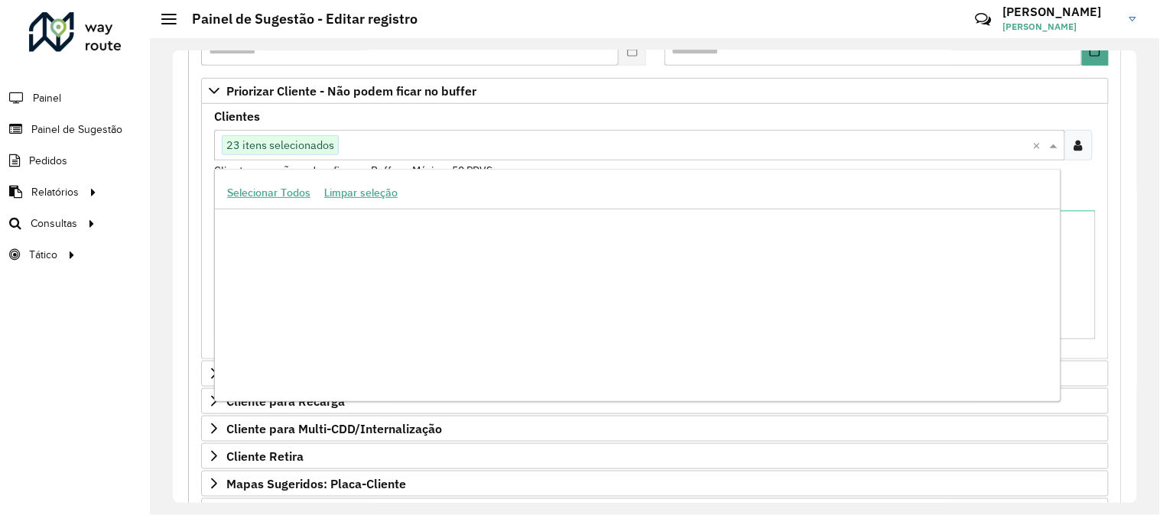
paste input "*****"
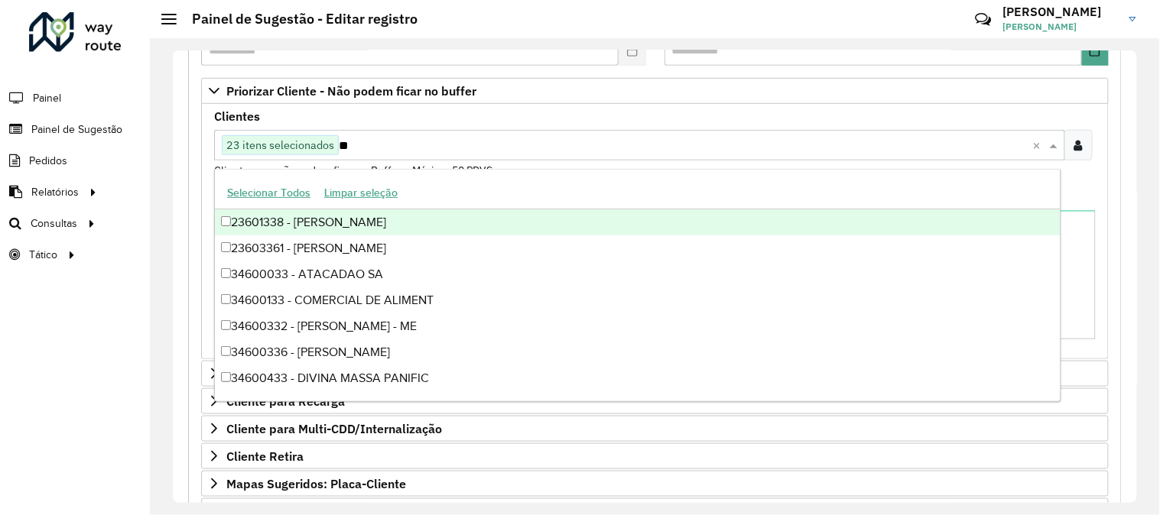
type input "*"
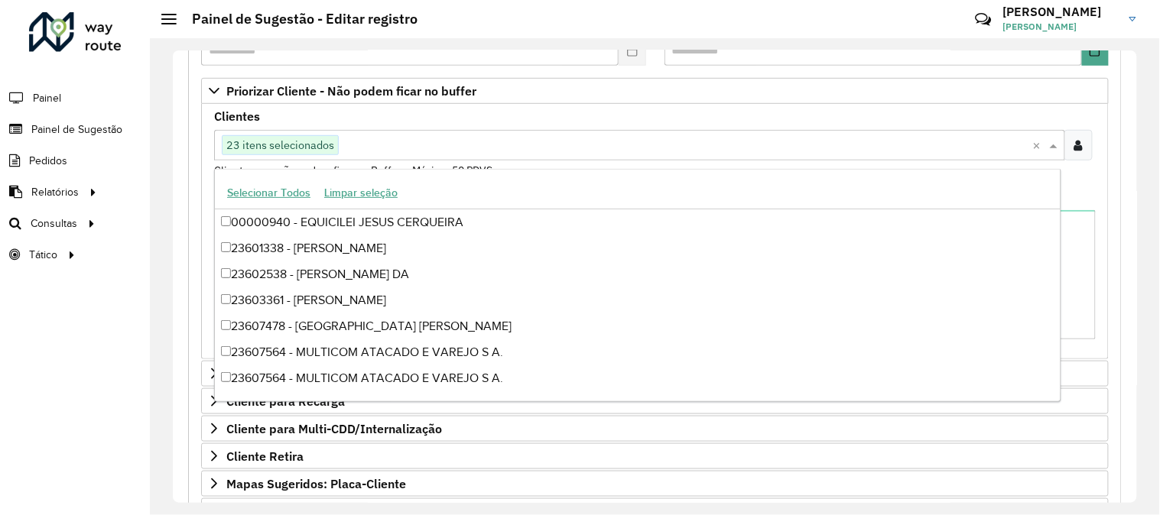
click at [425, 156] on div "Clique no botão para buscar clientes 23 itens selecionados" at bounding box center [623, 146] width 819 height 28
click at [408, 147] on input "text" at bounding box center [686, 146] width 694 height 18
paste input "****"
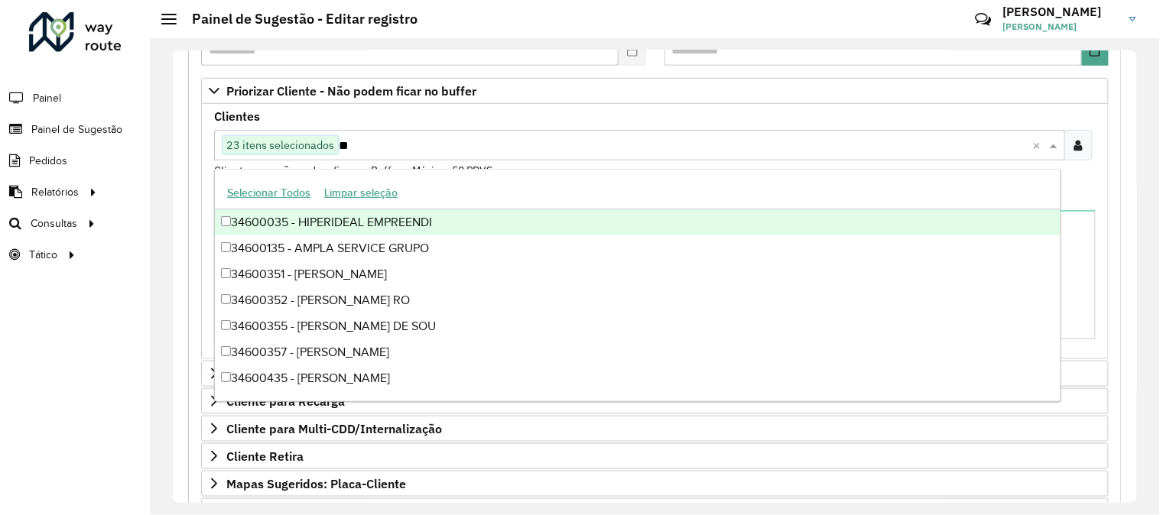
type input "*"
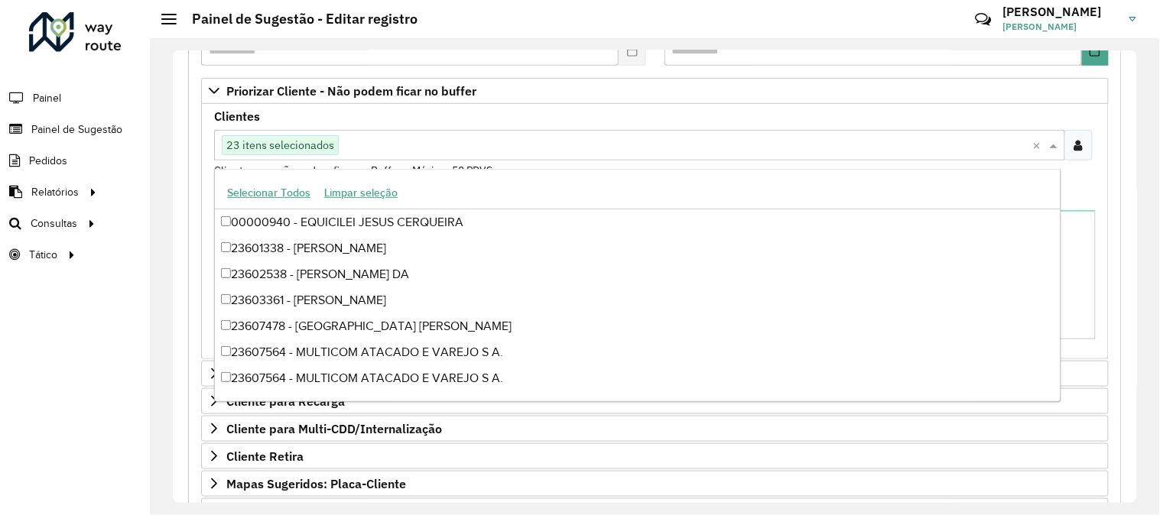
click at [1102, 194] on div "**********" at bounding box center [655, 231] width 908 height 255
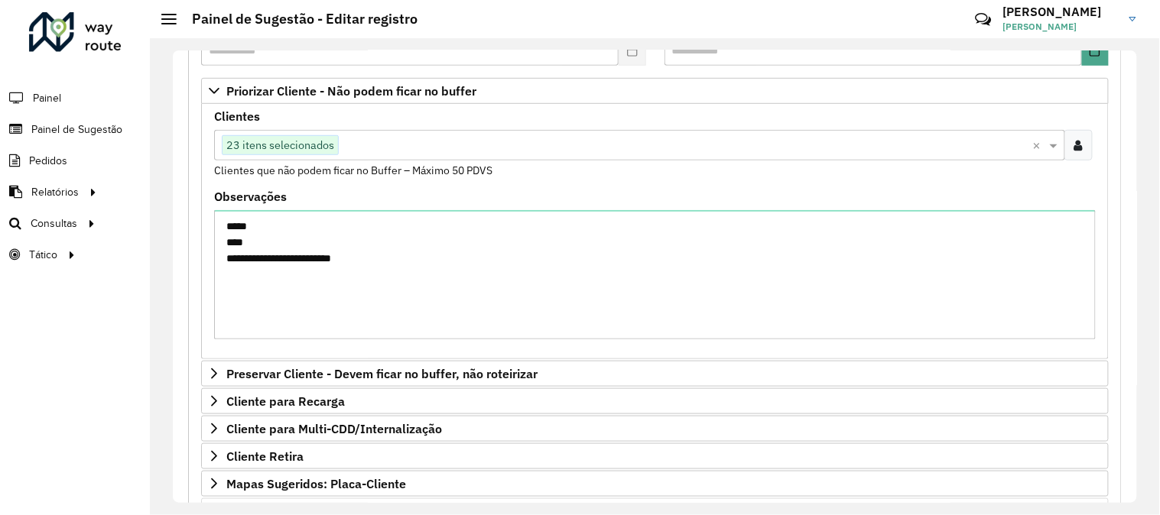
scroll to position [505, 0]
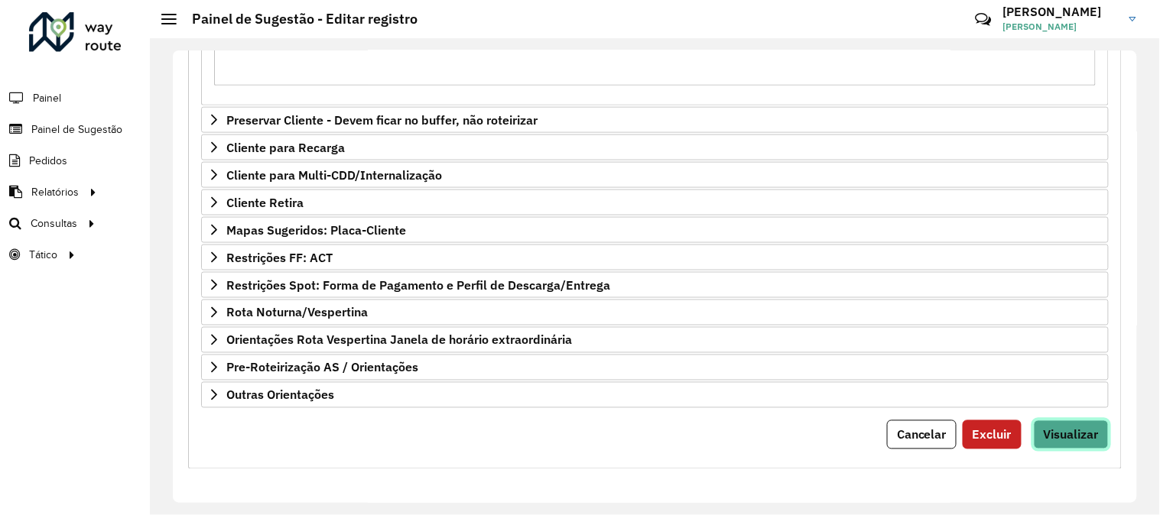
click at [1088, 434] on span "Visualizar" at bounding box center [1071, 435] width 55 height 15
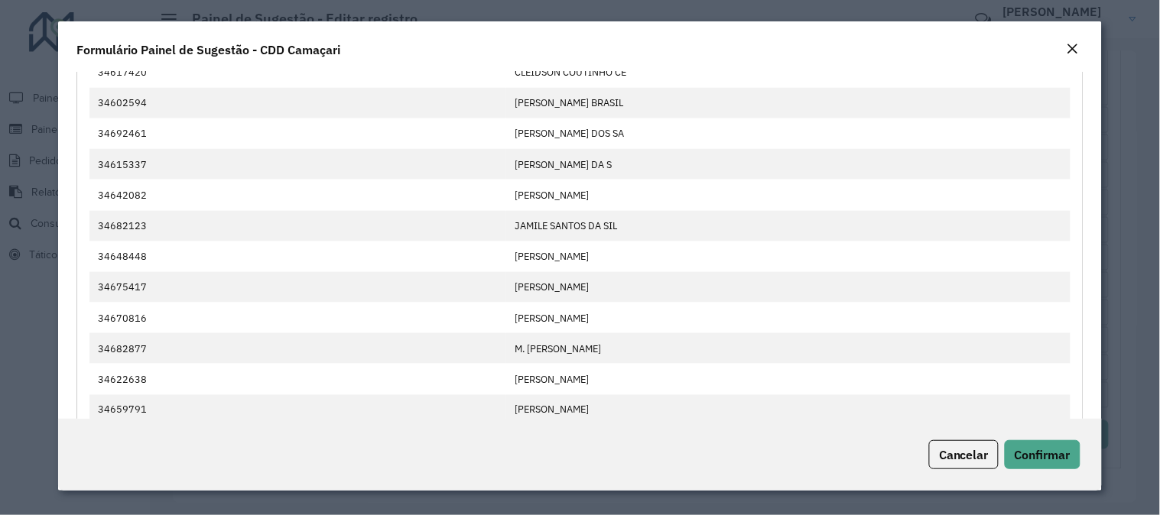
scroll to position [732, 0]
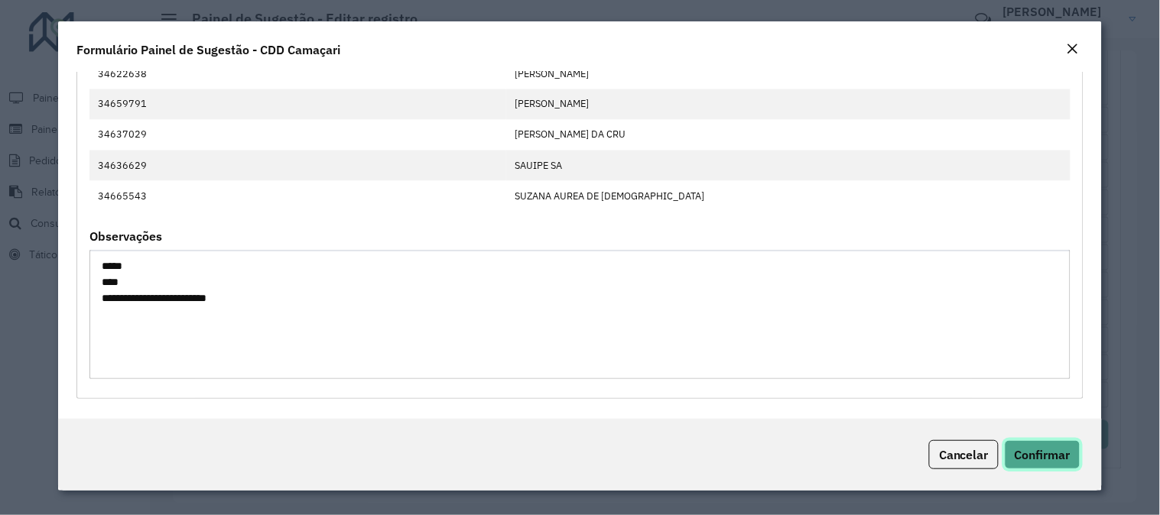
click at [1045, 446] on button "Confirmar" at bounding box center [1043, 455] width 76 height 29
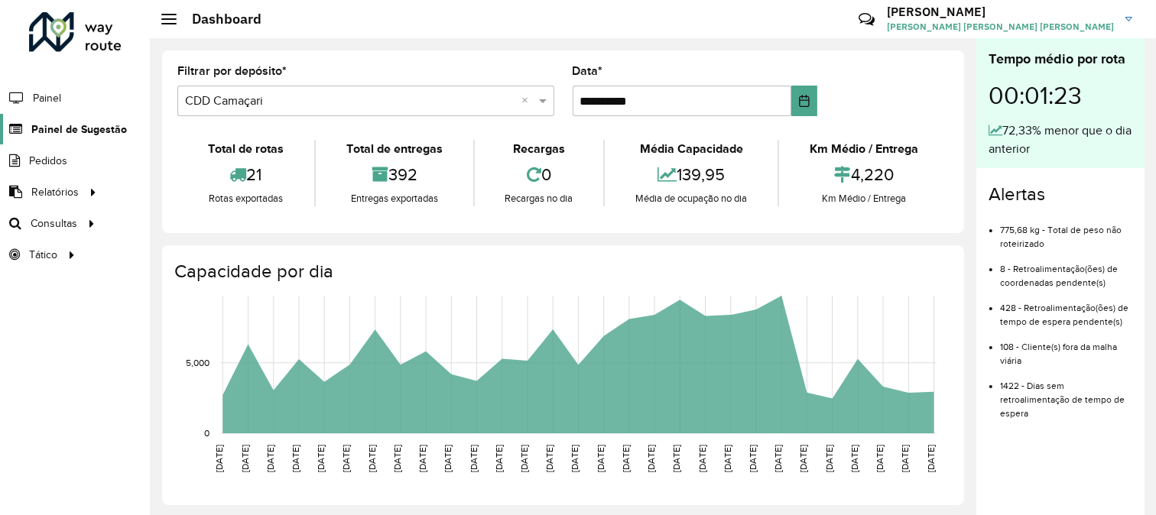
click at [67, 125] on span "Painel de Sugestão" at bounding box center [79, 130] width 96 height 16
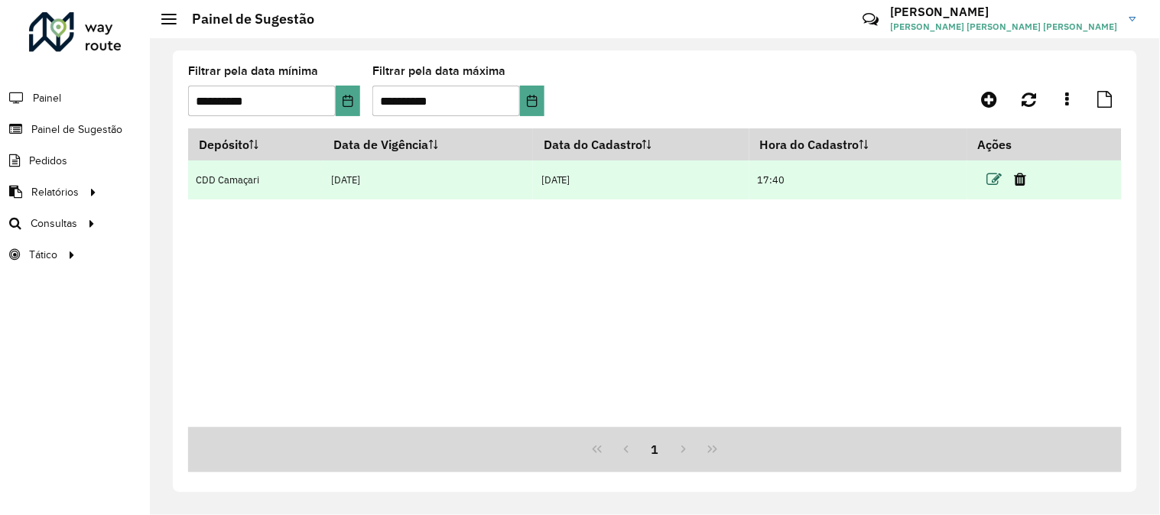
click at [990, 180] on icon at bounding box center [994, 179] width 15 height 15
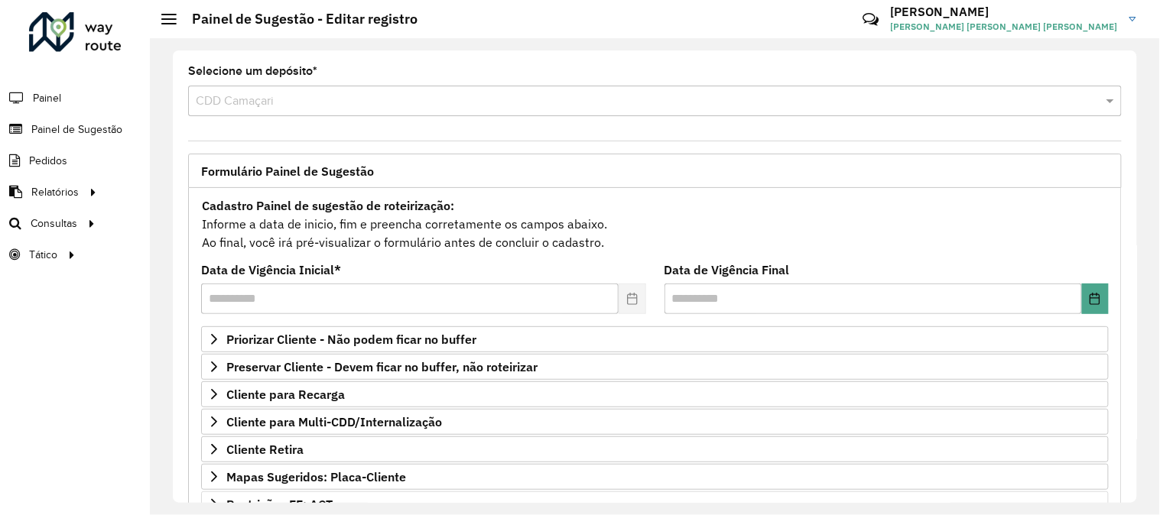
scroll to position [249, 0]
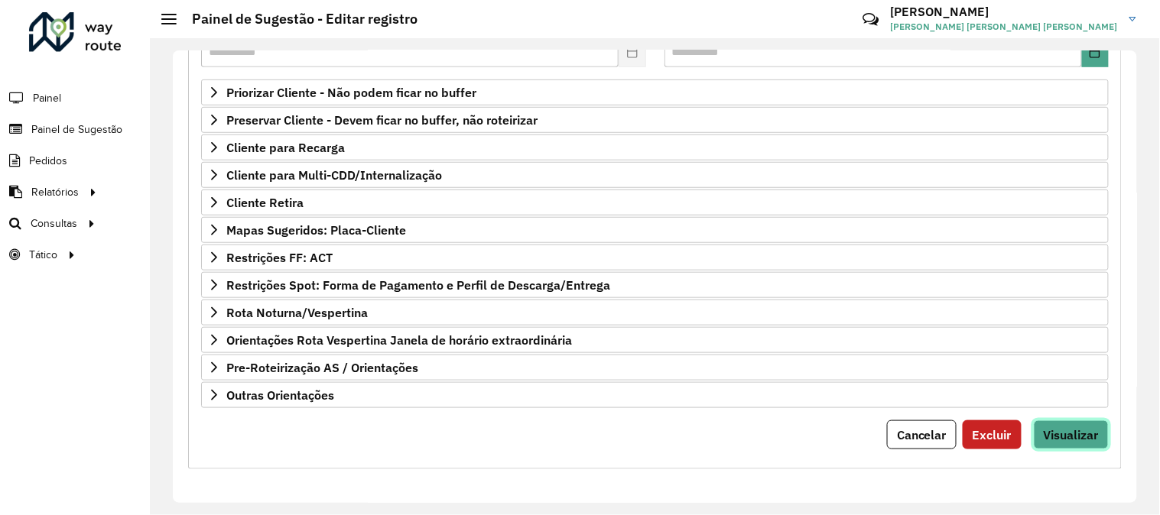
click at [1045, 424] on button "Visualizar" at bounding box center [1071, 435] width 75 height 29
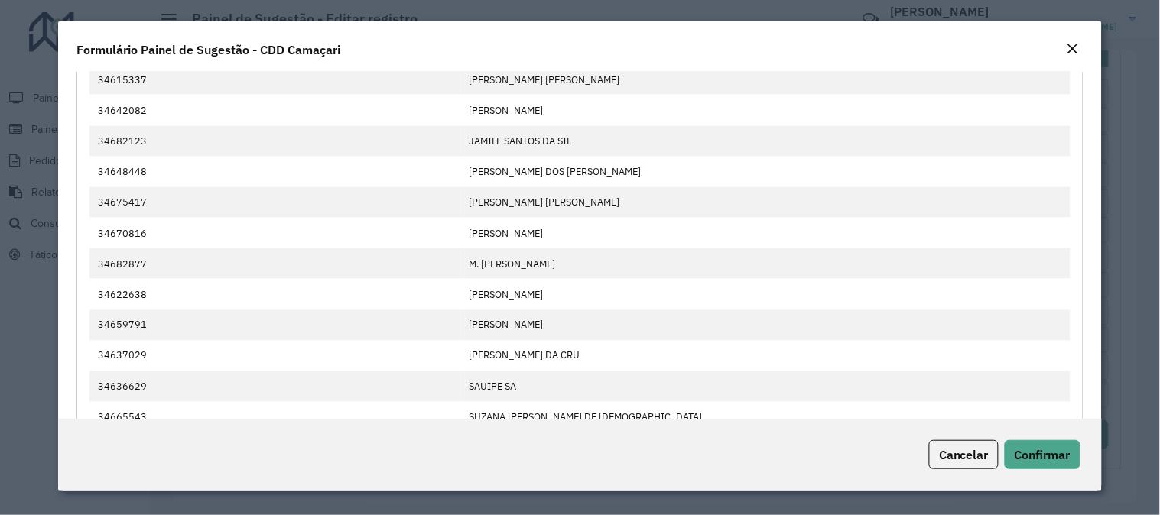
scroll to position [732, 0]
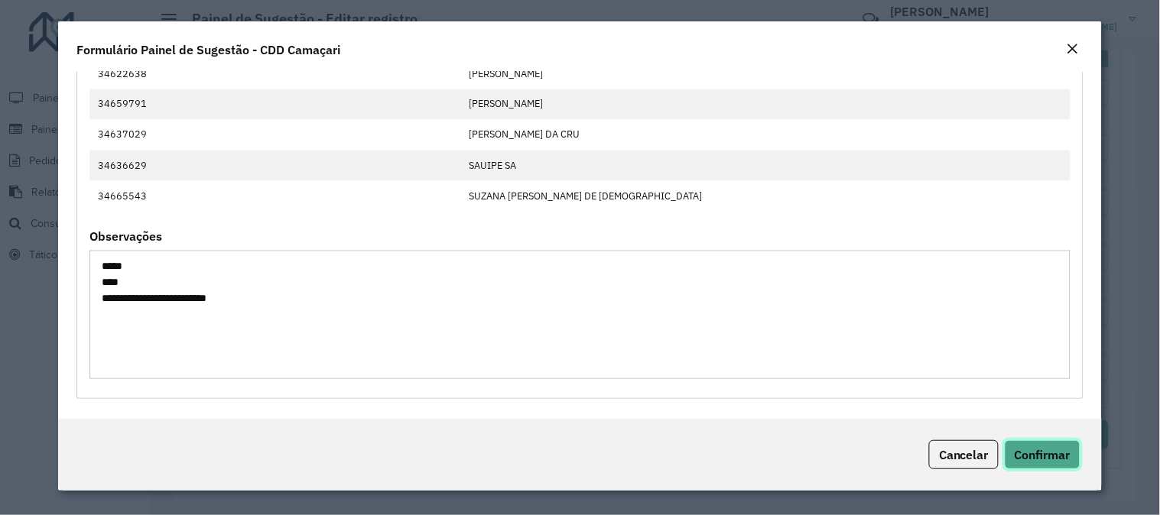
click at [1057, 447] on span "Confirmar" at bounding box center [1043, 454] width 56 height 15
